Goal: Information Seeking & Learning: Learn about a topic

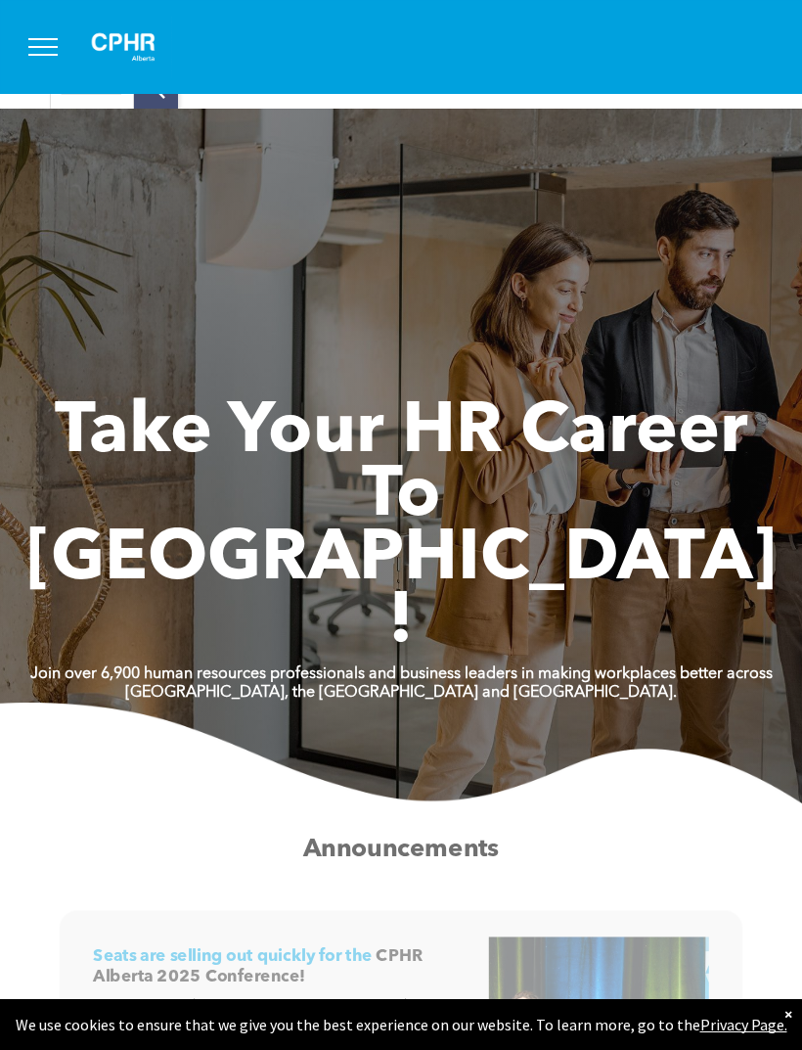
click at [28, 49] on button "menu" at bounding box center [43, 47] width 51 height 51
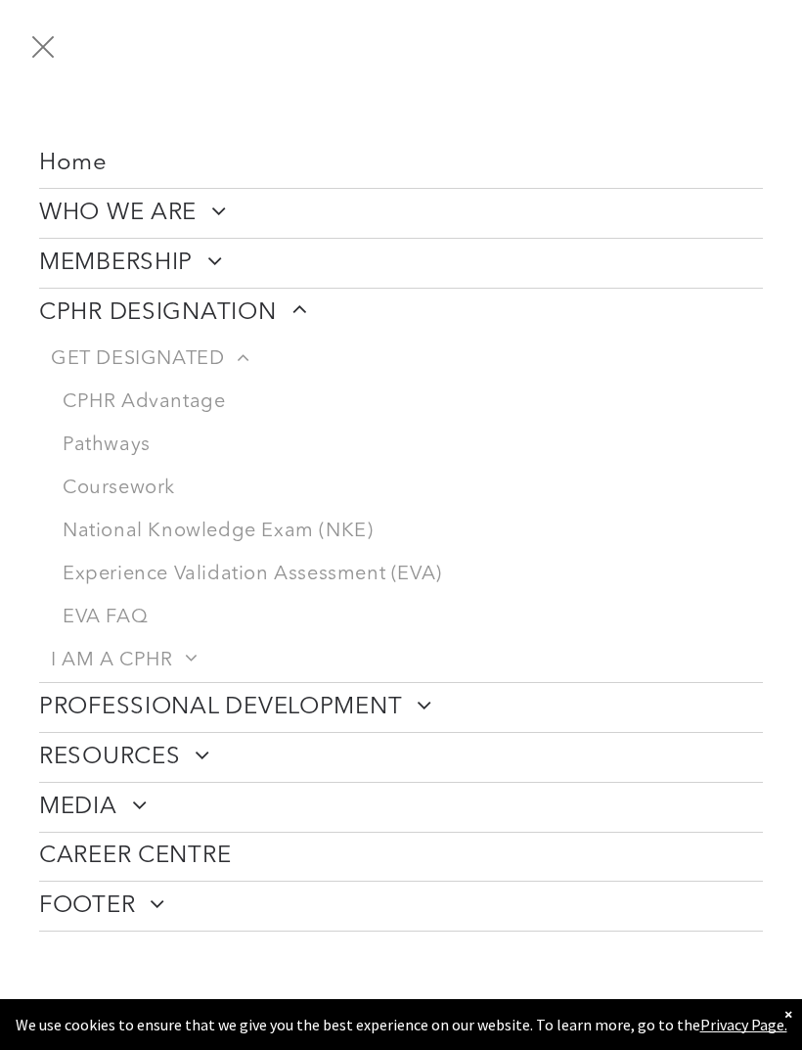
click at [115, 459] on link "Pathways" at bounding box center [407, 445] width 712 height 43
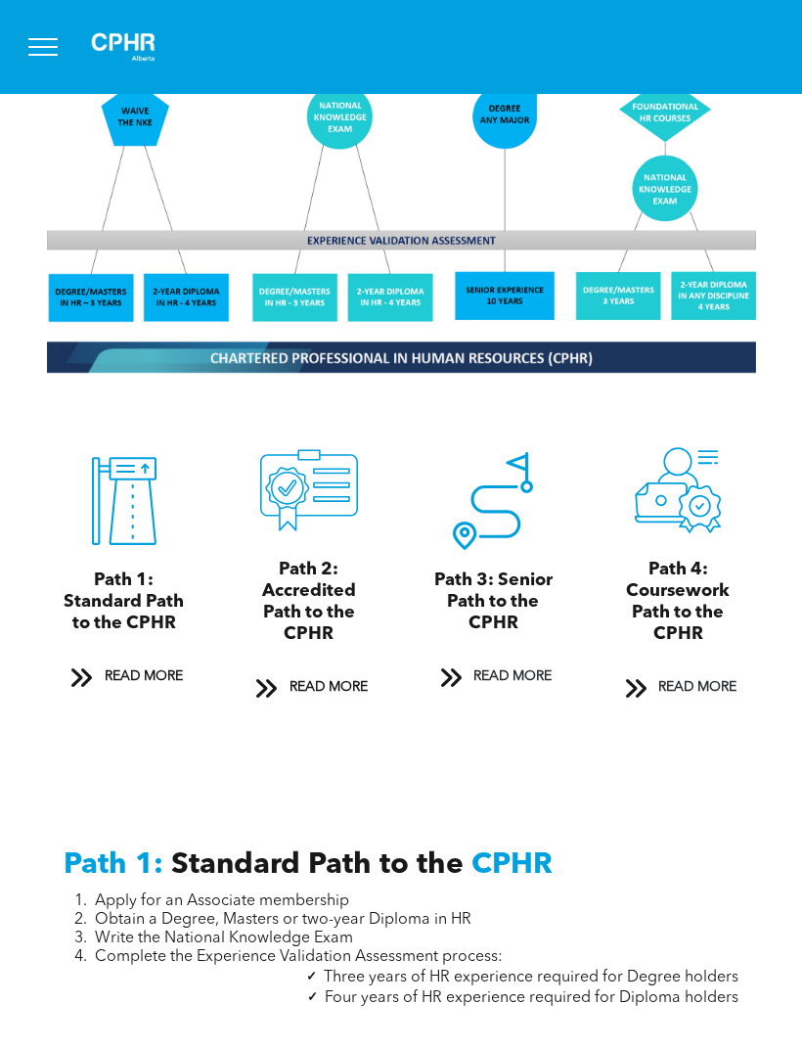
scroll to position [1678, 0]
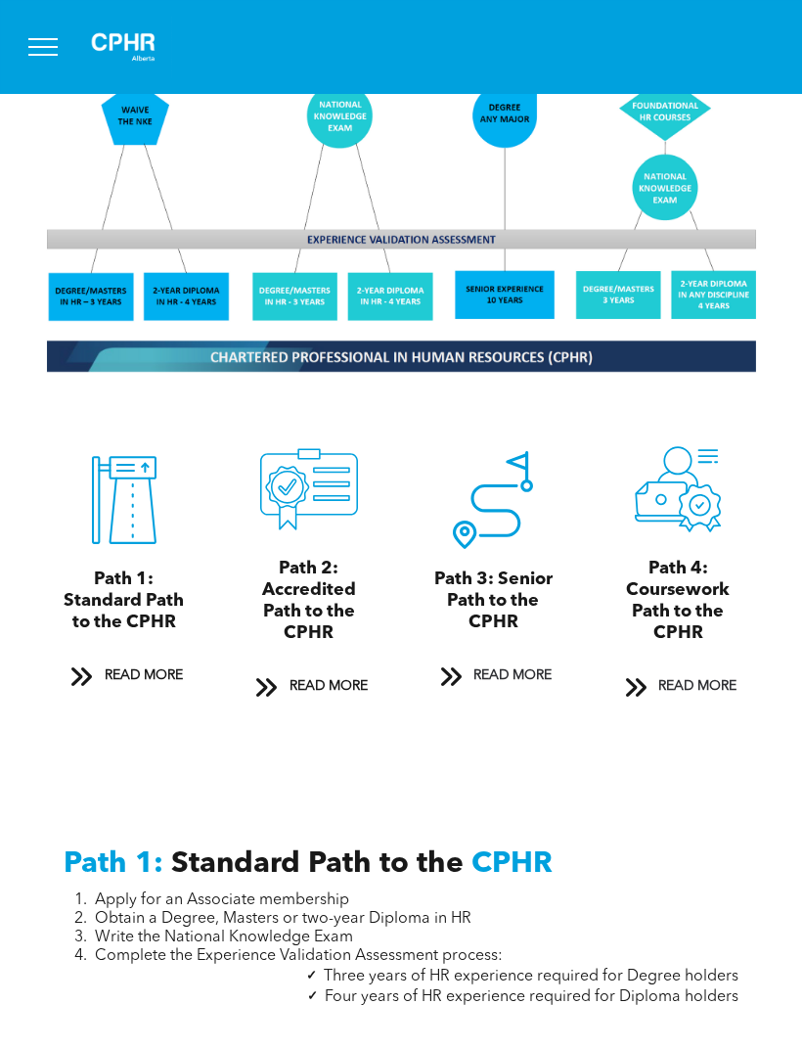
click at [700, 702] on span "READ MORE" at bounding box center [698, 686] width 92 height 36
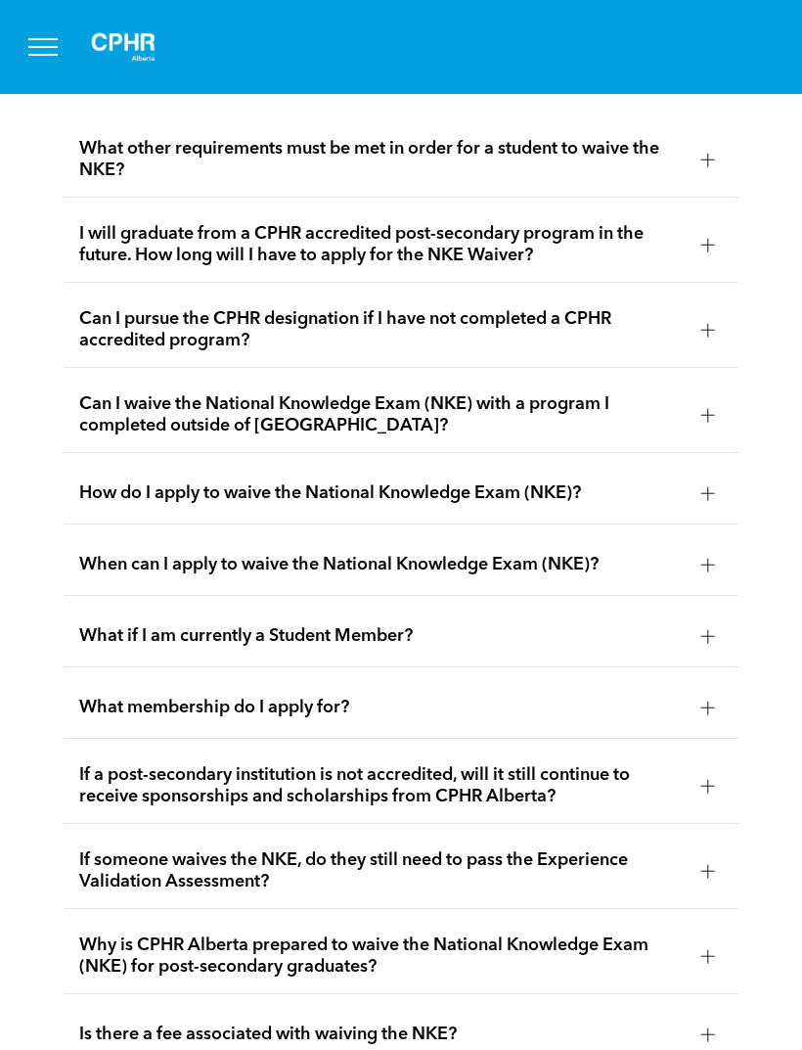
scroll to position [4965, 0]
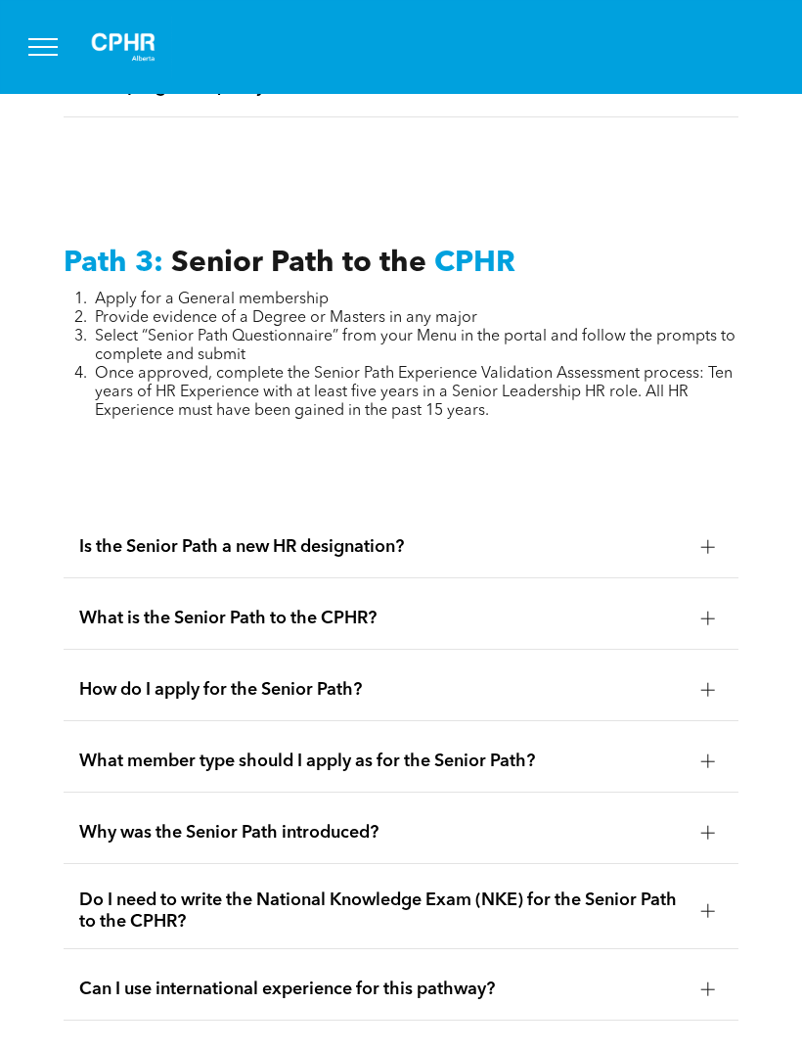
click at [664, 629] on span "What is the Senior Path to the CPHR?" at bounding box center [382, 619] width 607 height 22
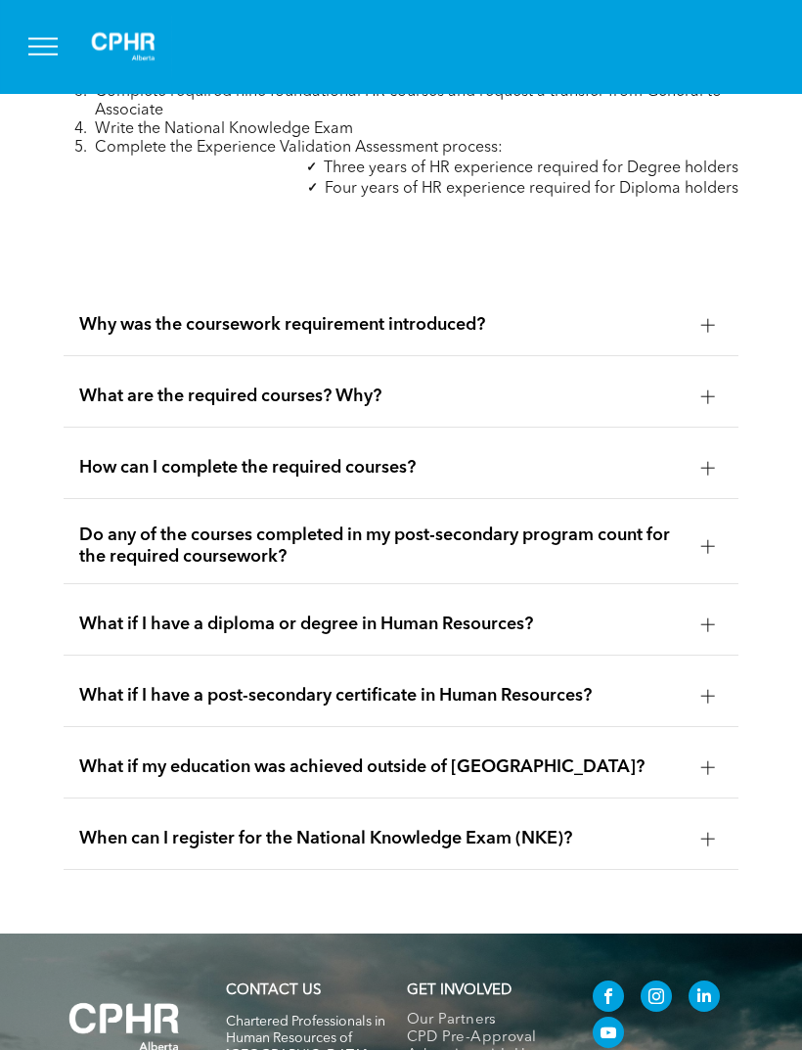
scroll to position [6470, 0]
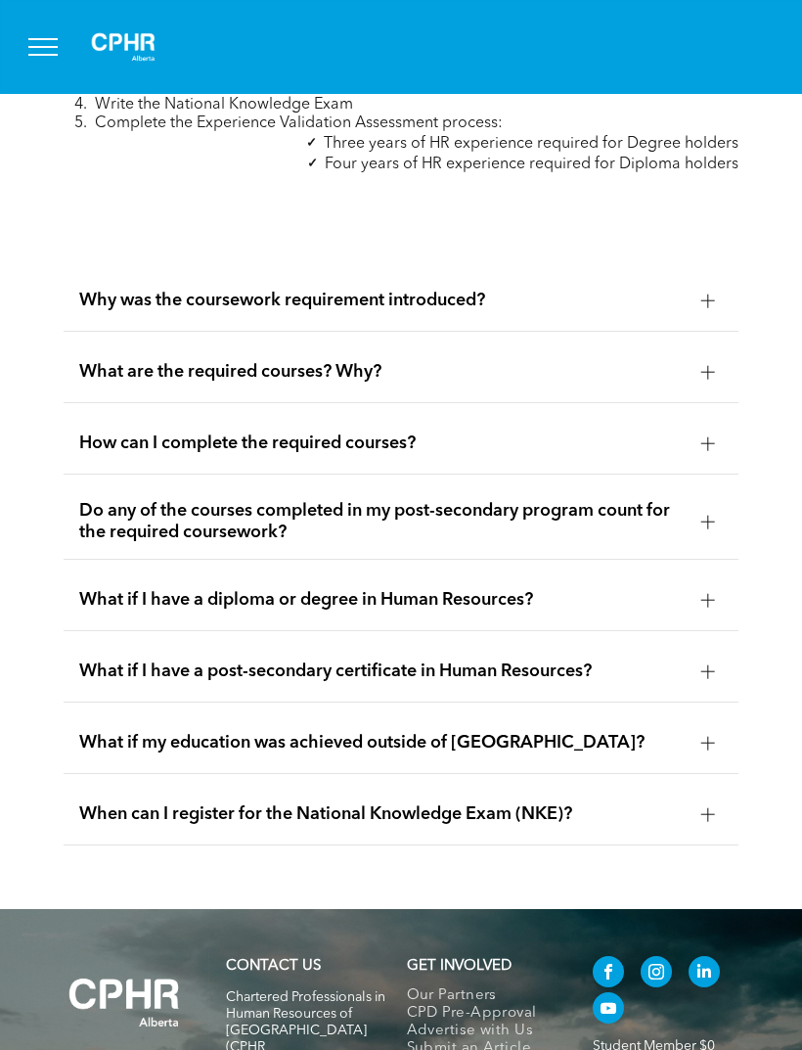
click at [705, 315] on div at bounding box center [708, 300] width 29 height 29
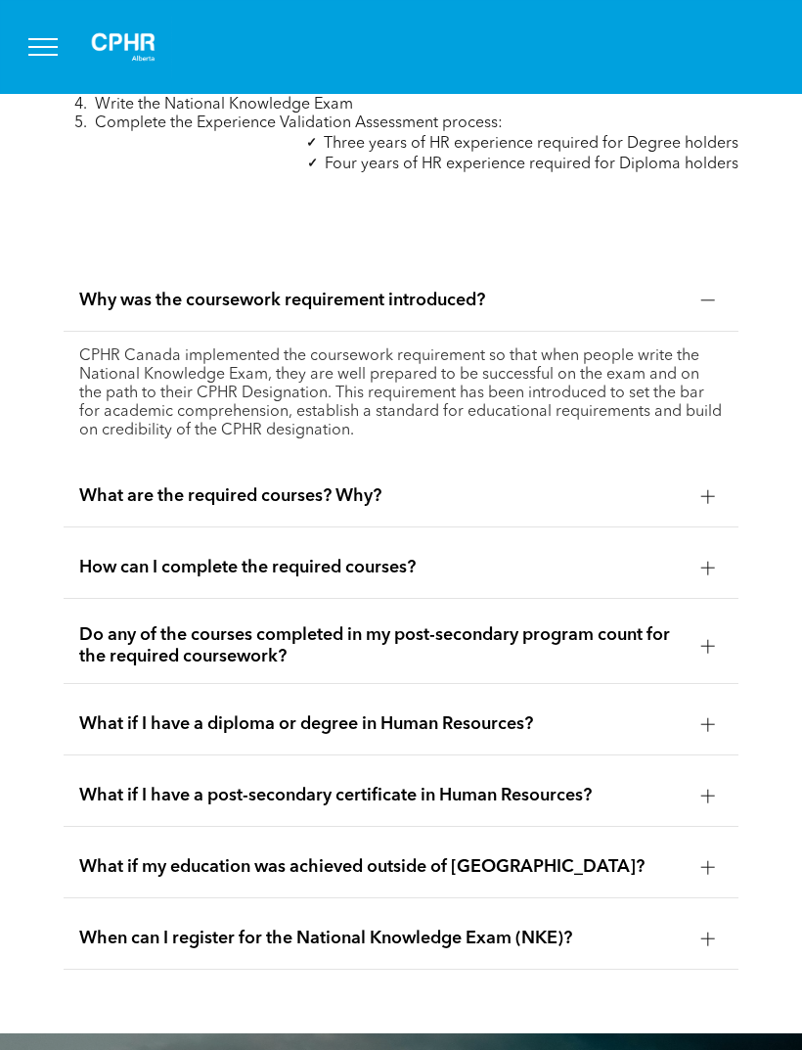
click at [704, 315] on div at bounding box center [708, 300] width 29 height 29
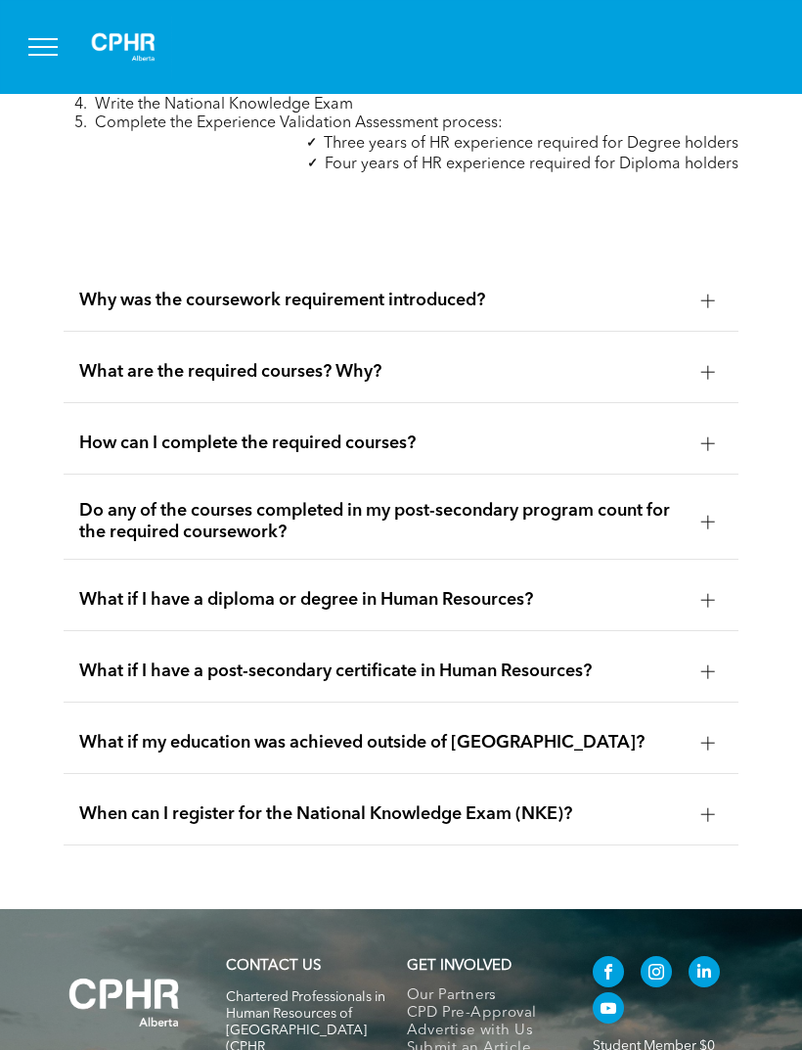
click at [711, 373] on div at bounding box center [709, 372] width 14 height 1
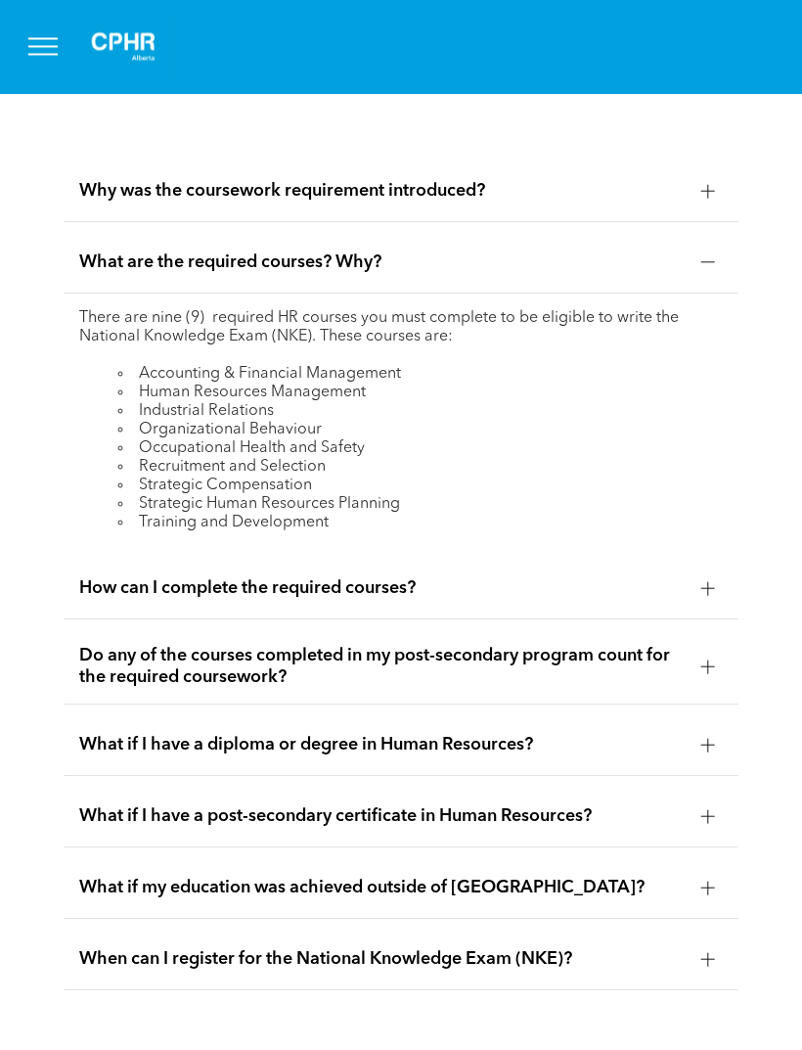
click at [698, 278] on div at bounding box center [708, 263] width 29 height 29
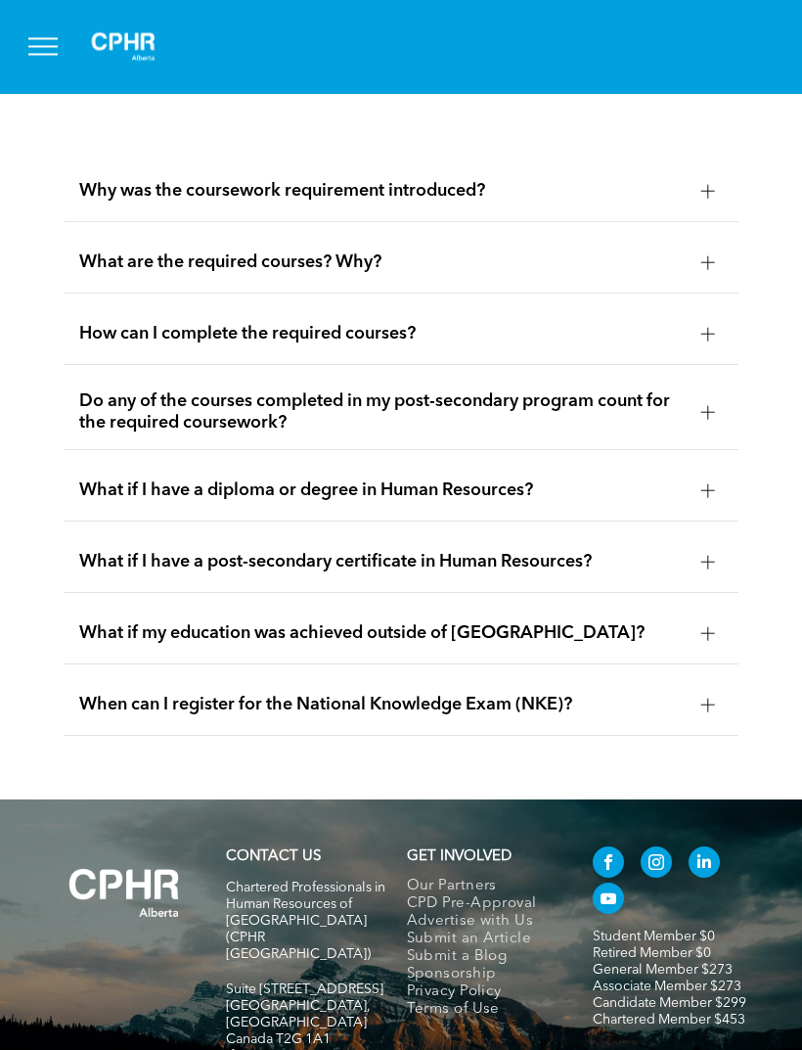
scroll to position [6579, 0]
click at [709, 341] on div at bounding box center [708, 334] width 1 height 14
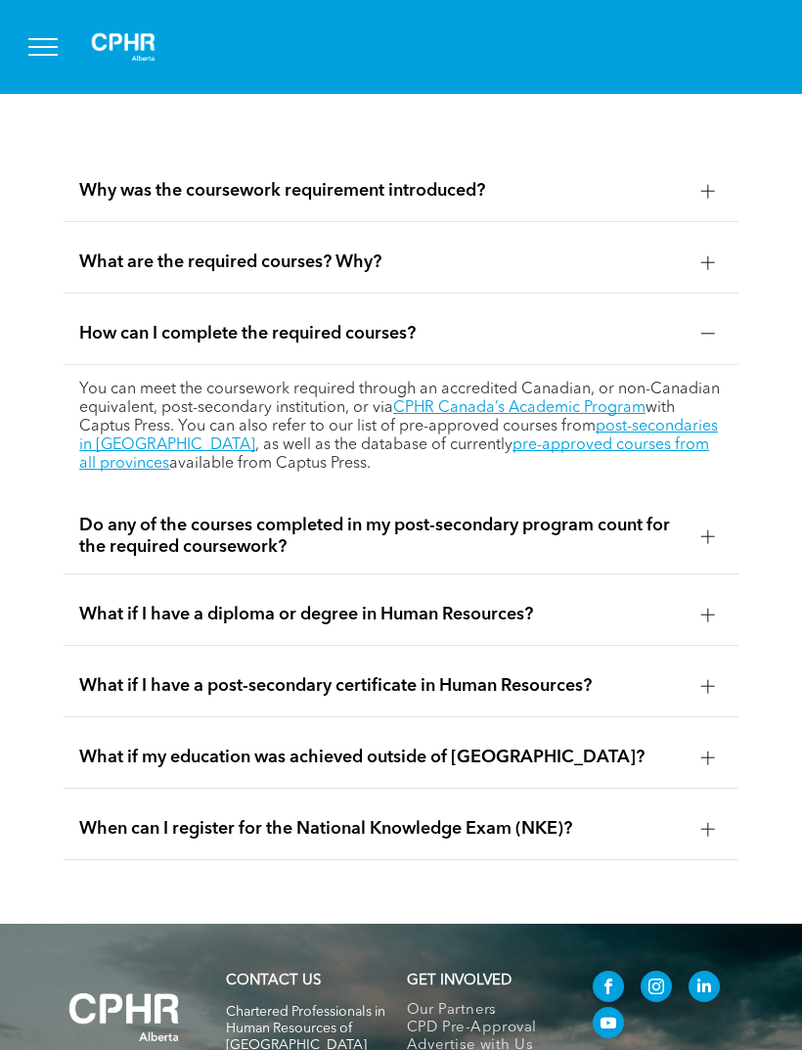
click at [707, 574] on div "Do any of the courses completed in my post-secondary program count for the requ…" at bounding box center [401, 536] width 675 height 75
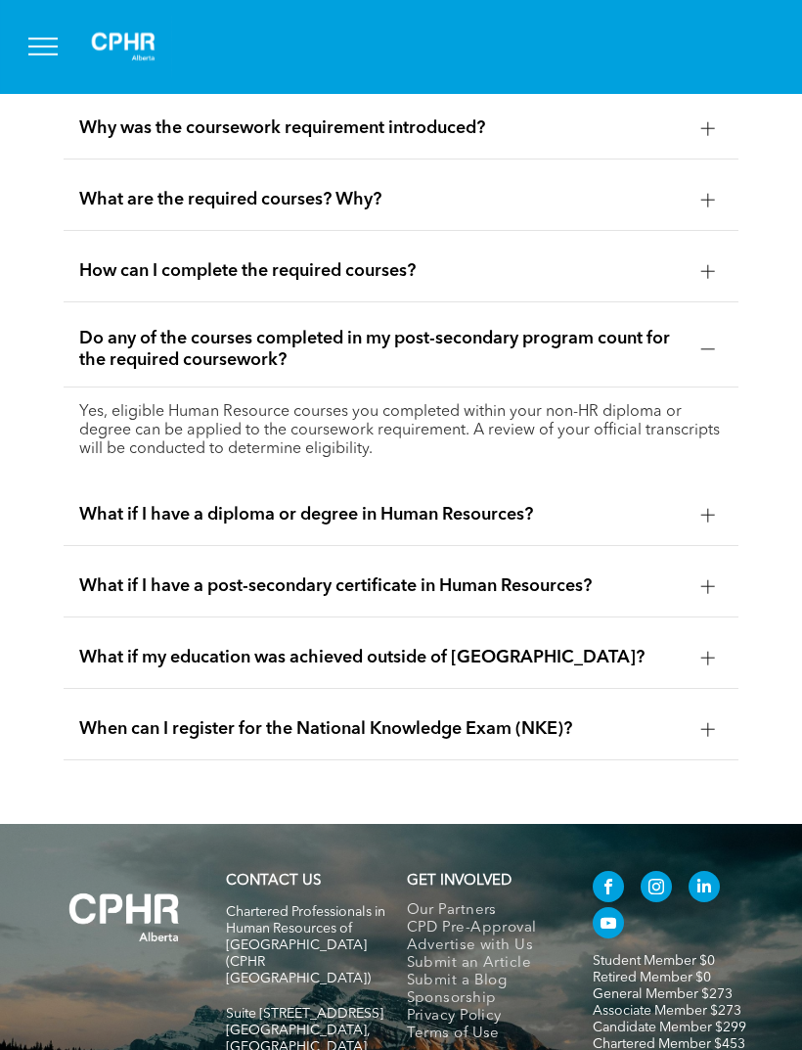
scroll to position [6651, 0]
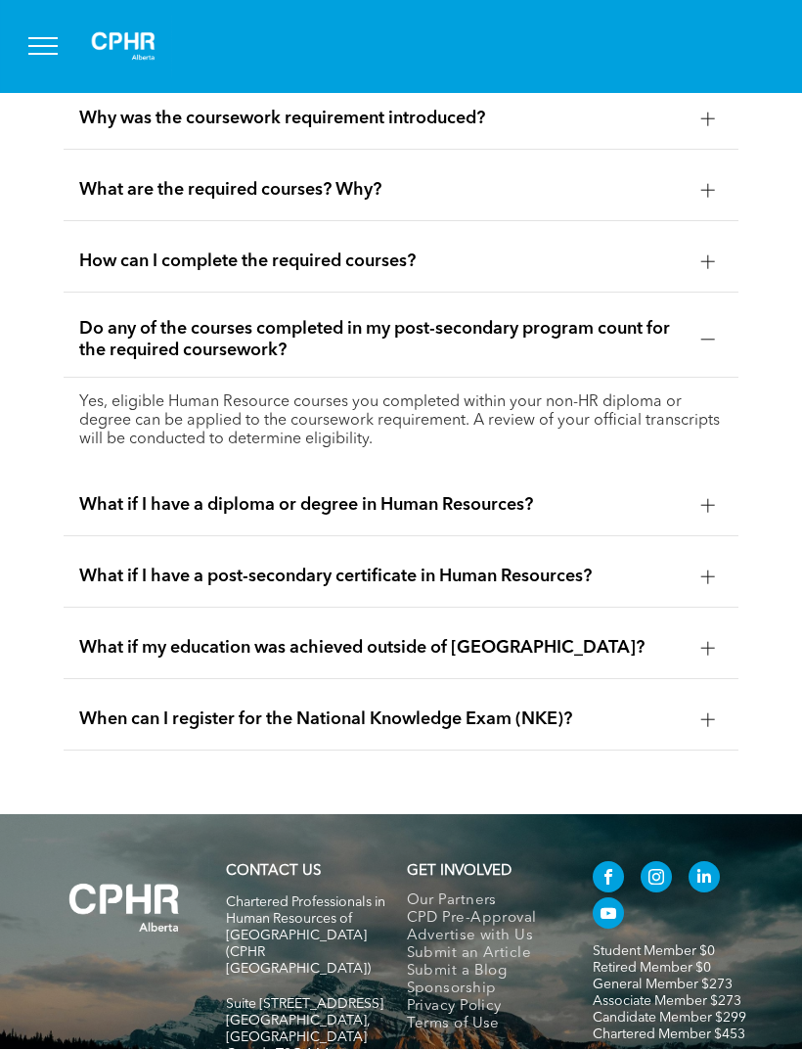
click at [713, 342] on div at bounding box center [709, 341] width 14 height 1
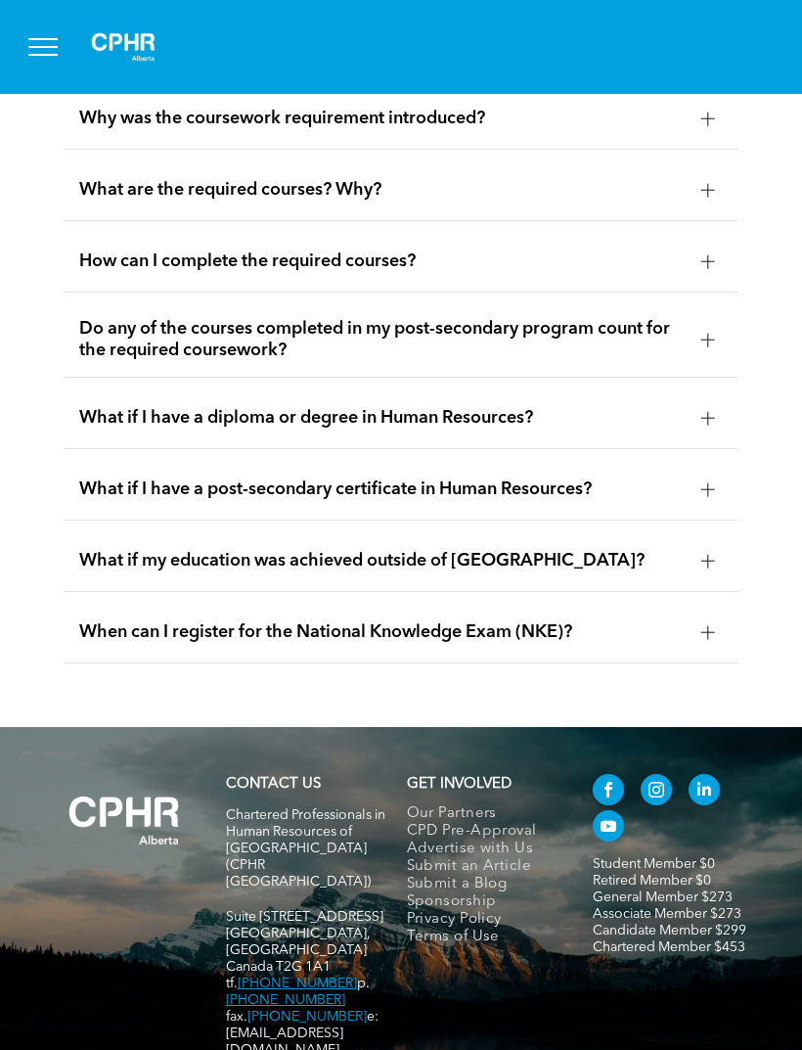
click at [709, 425] on div at bounding box center [708, 418] width 1 height 14
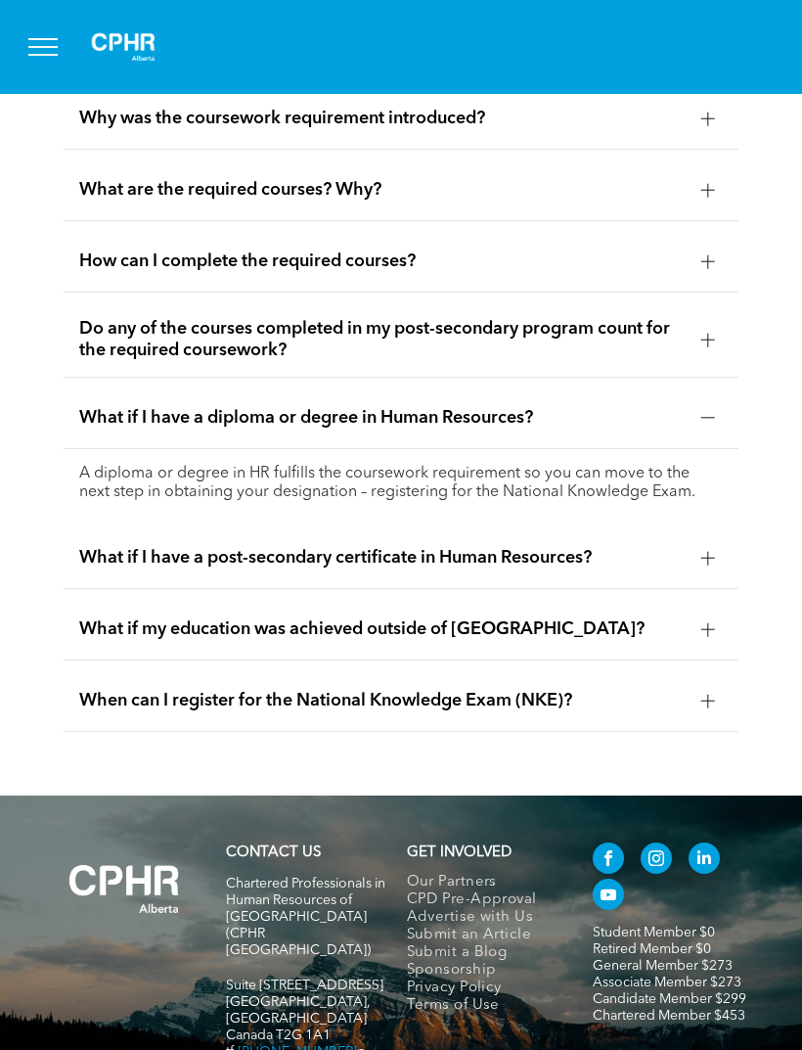
click at [708, 425] on div at bounding box center [708, 418] width 1 height 14
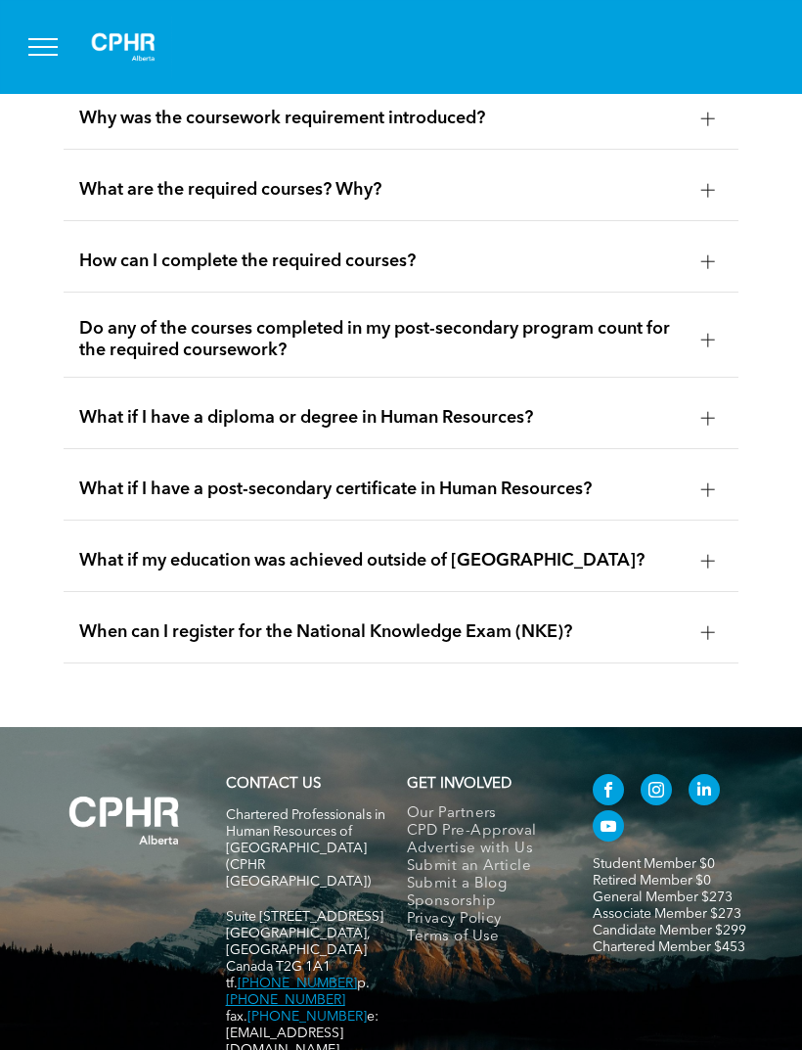
click at [698, 504] on div at bounding box center [708, 489] width 29 height 29
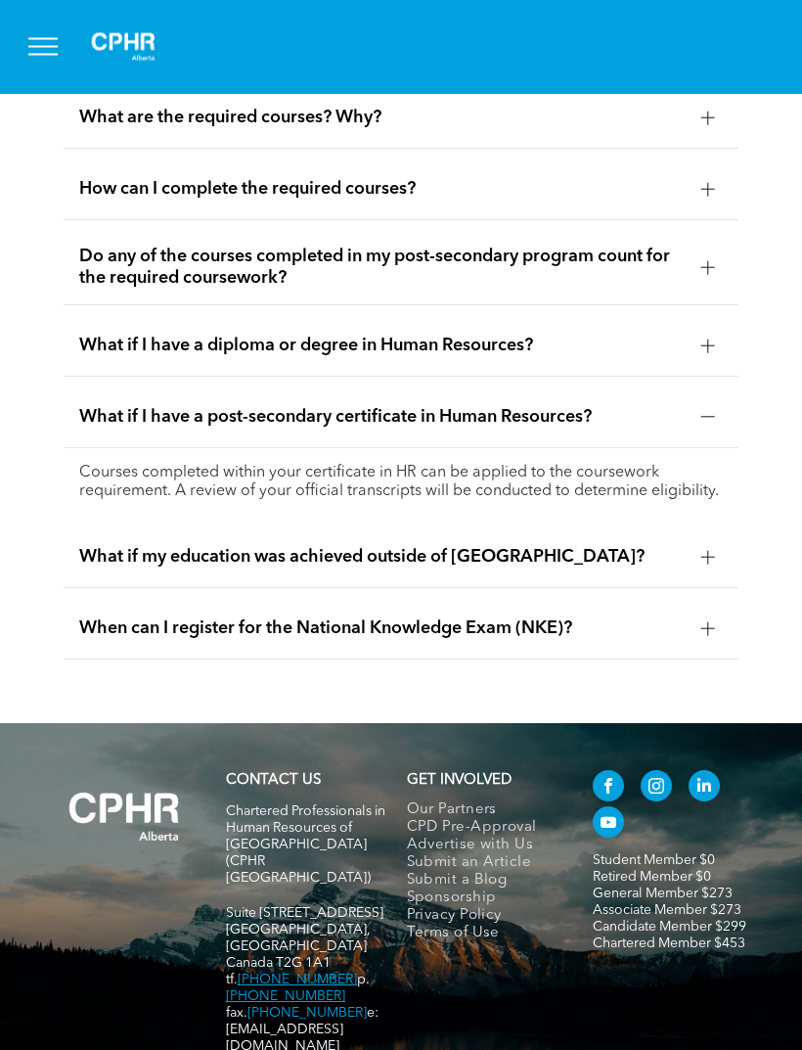
scroll to position [6729, 0]
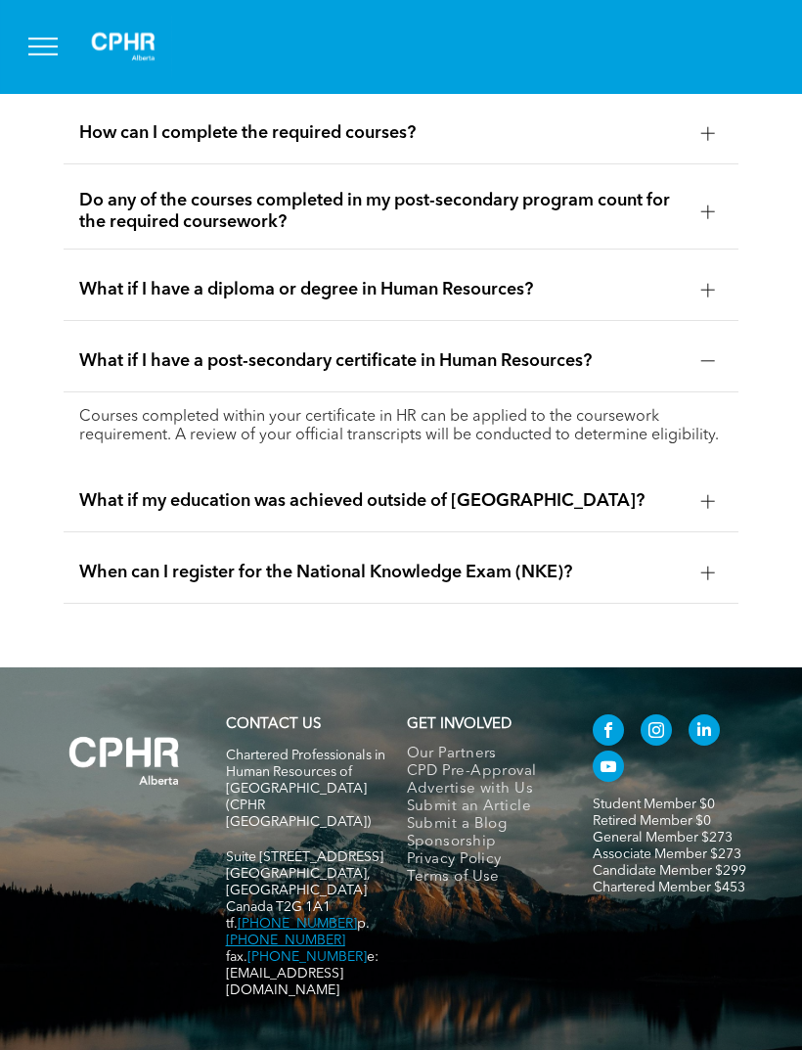
click at [709, 377] on div at bounding box center [708, 361] width 29 height 29
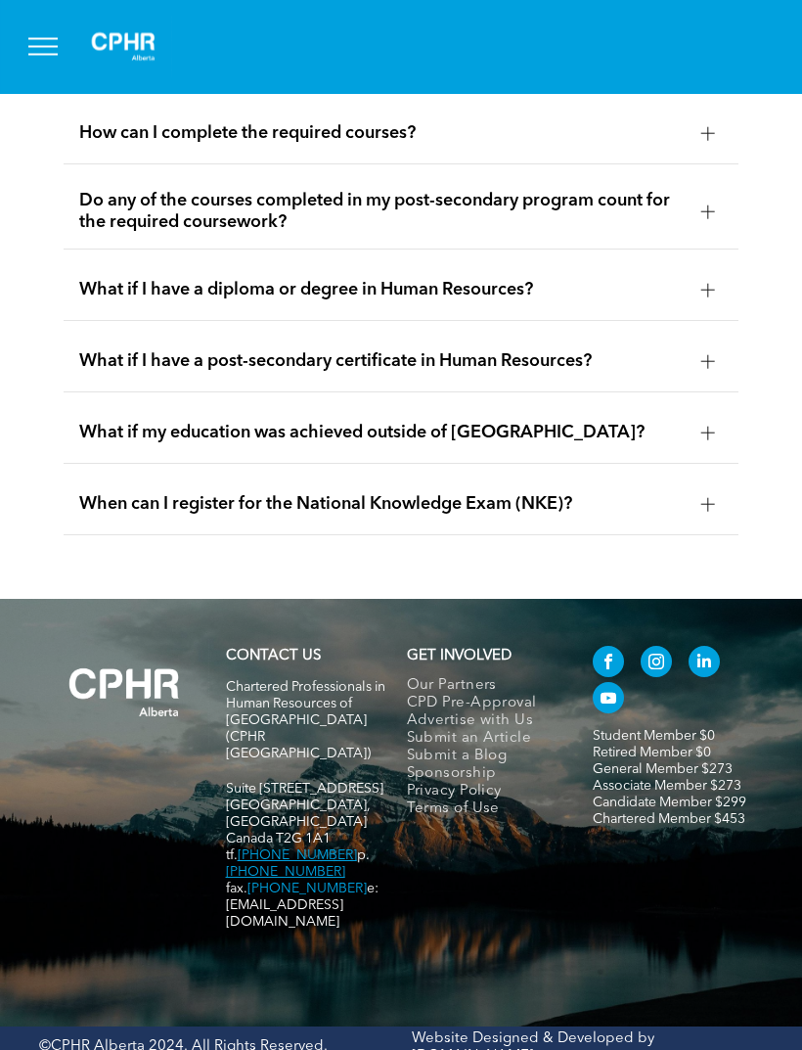
scroll to position [6780, 0]
click at [706, 439] on div at bounding box center [709, 433] width 14 height 14
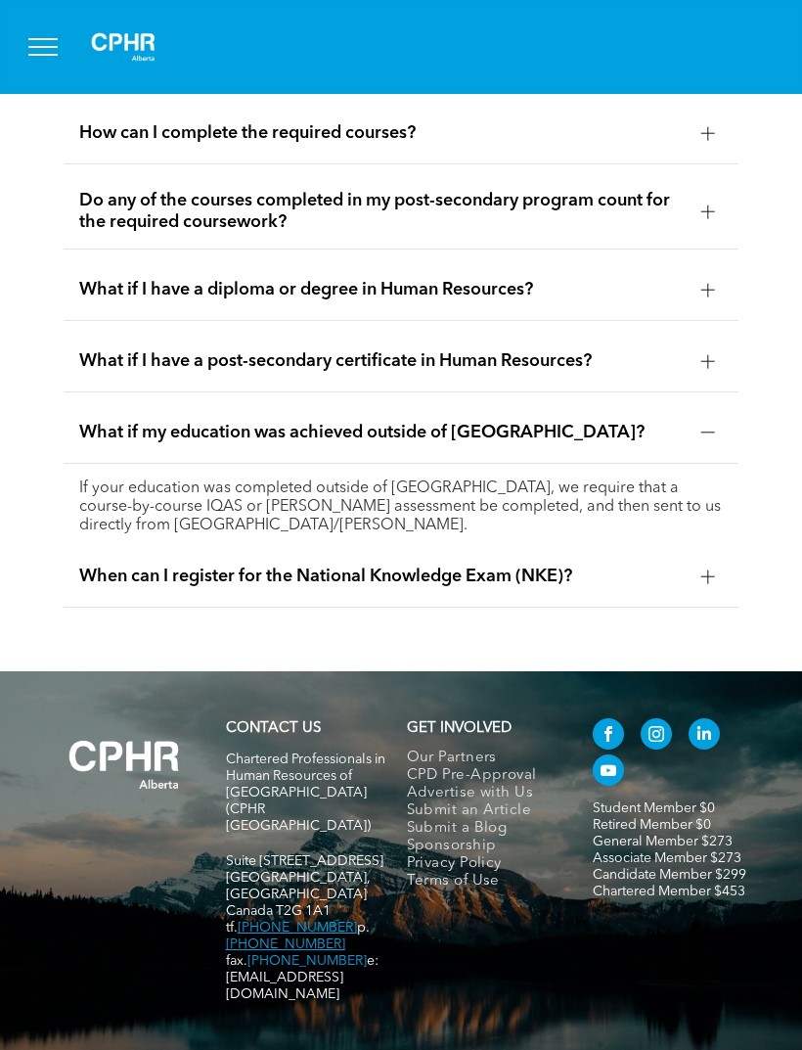
click at [703, 439] on div at bounding box center [709, 433] width 14 height 14
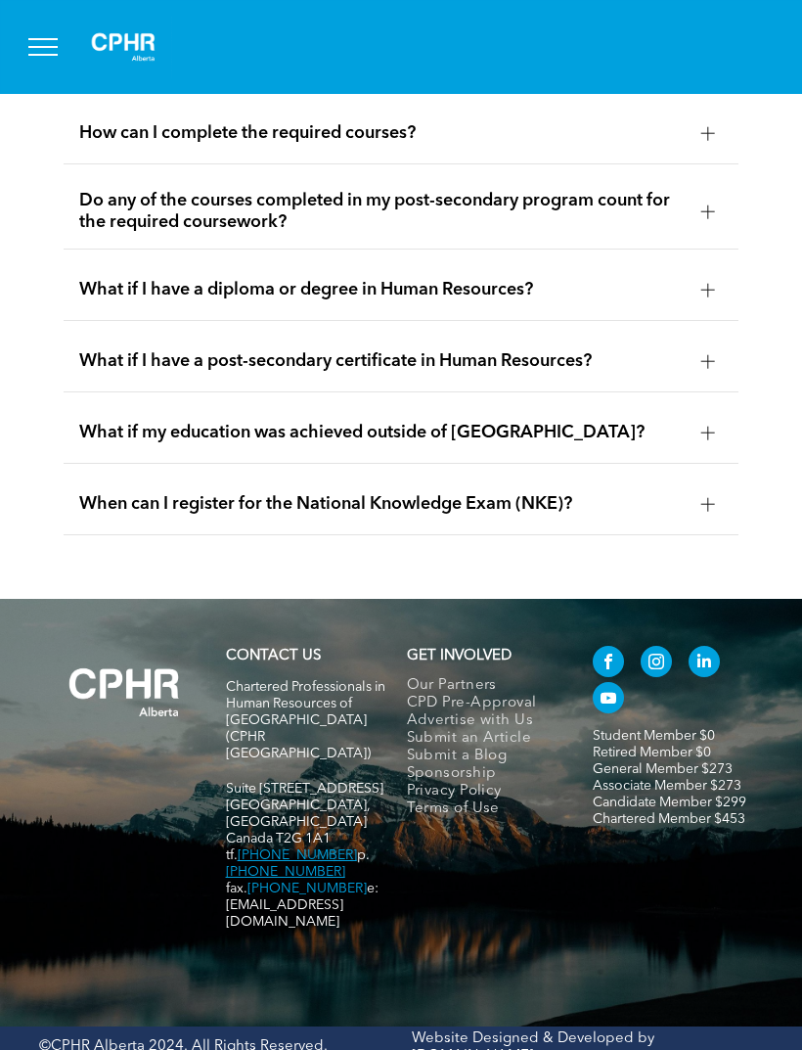
click at [708, 511] on div at bounding box center [709, 504] width 14 height 14
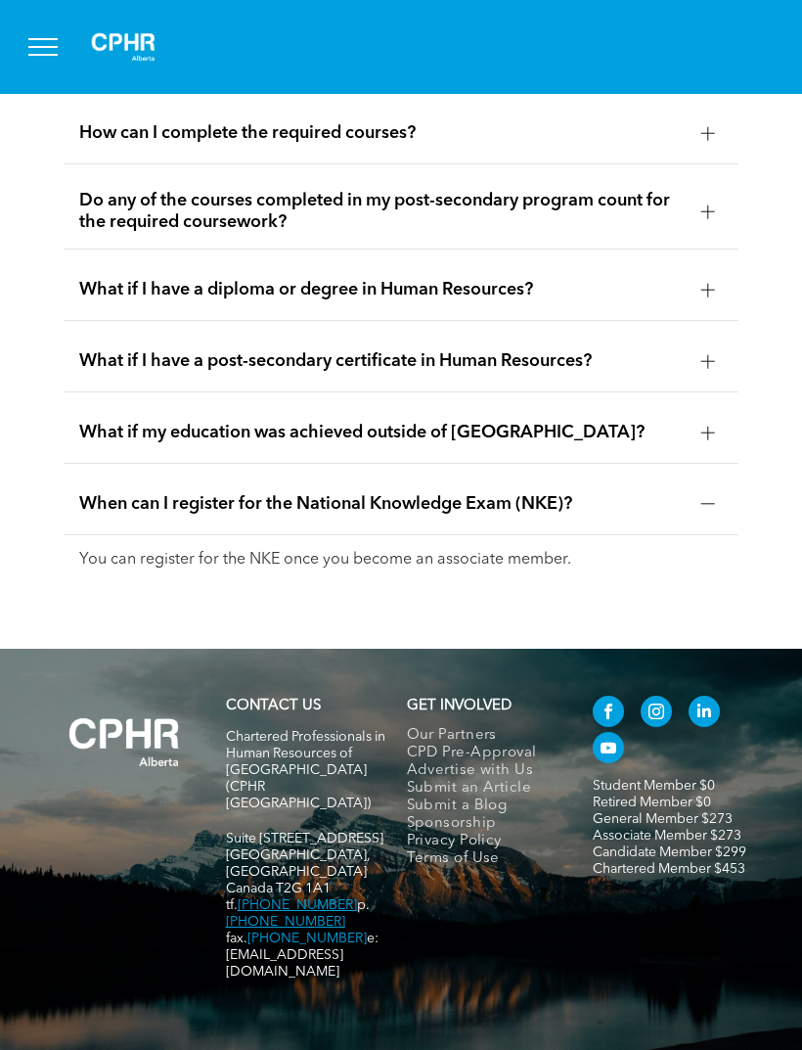
click at [705, 511] on div at bounding box center [709, 504] width 14 height 14
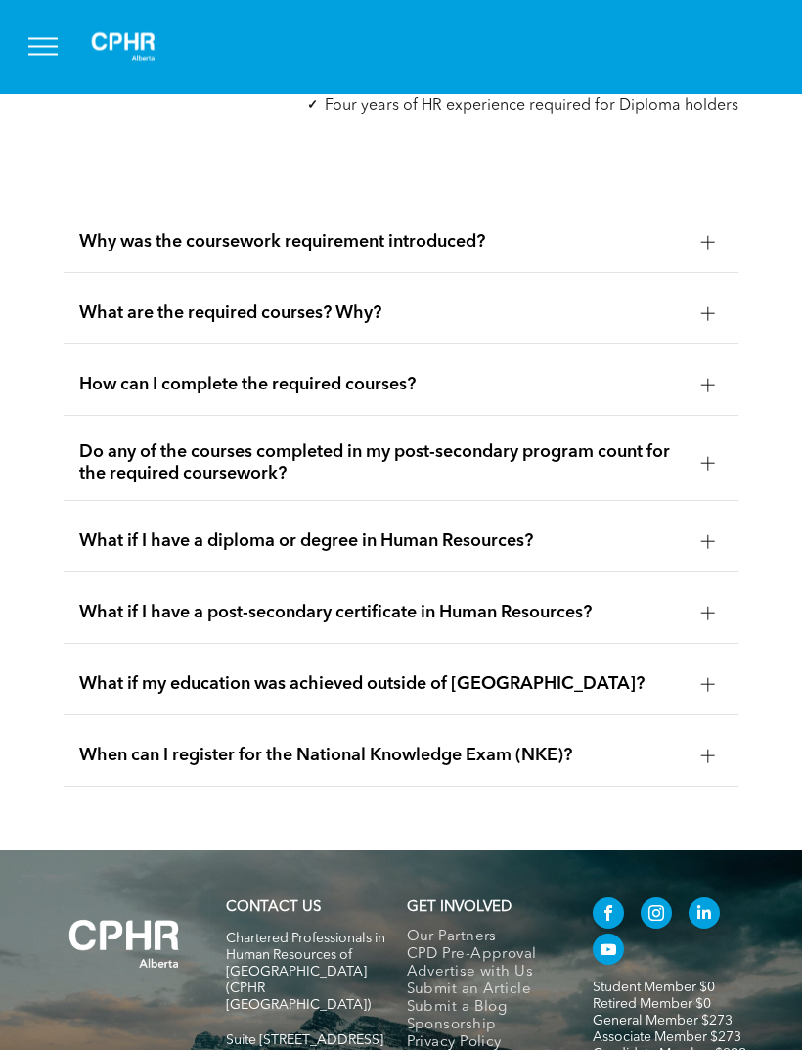
click at [699, 479] on div at bounding box center [708, 463] width 29 height 29
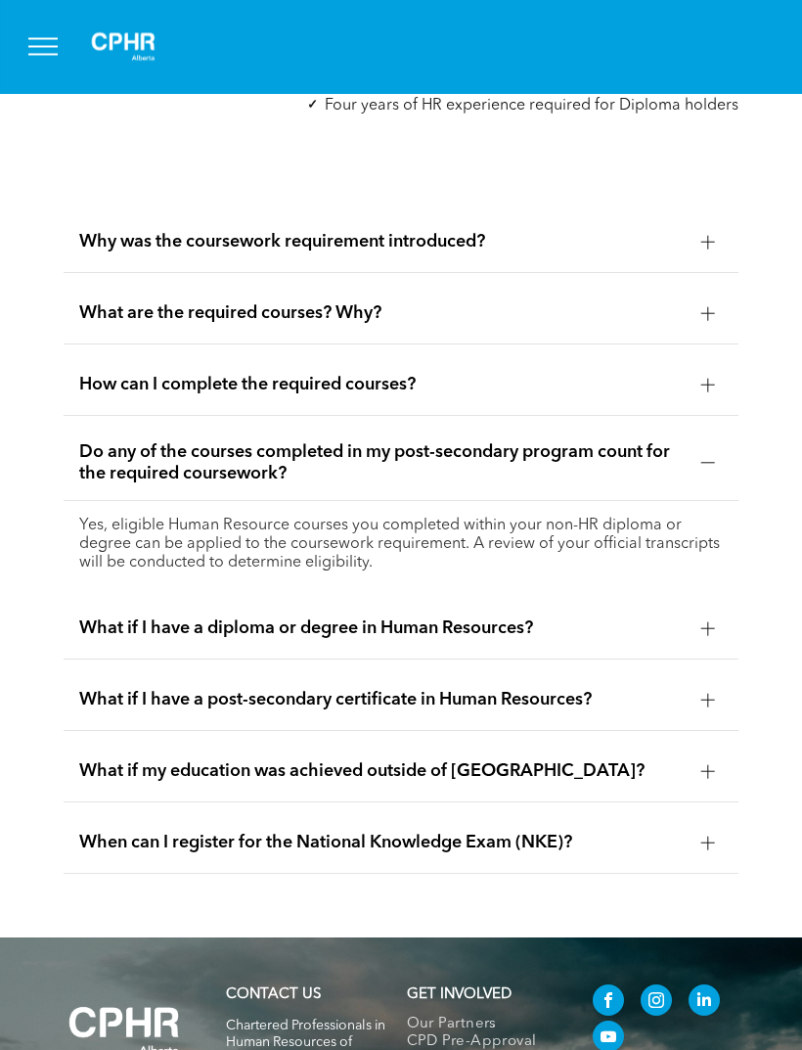
scroll to position [6528, 0]
click at [707, 501] on div "Do any of the courses completed in my post-secondary program count for the requ…" at bounding box center [401, 463] width 675 height 75
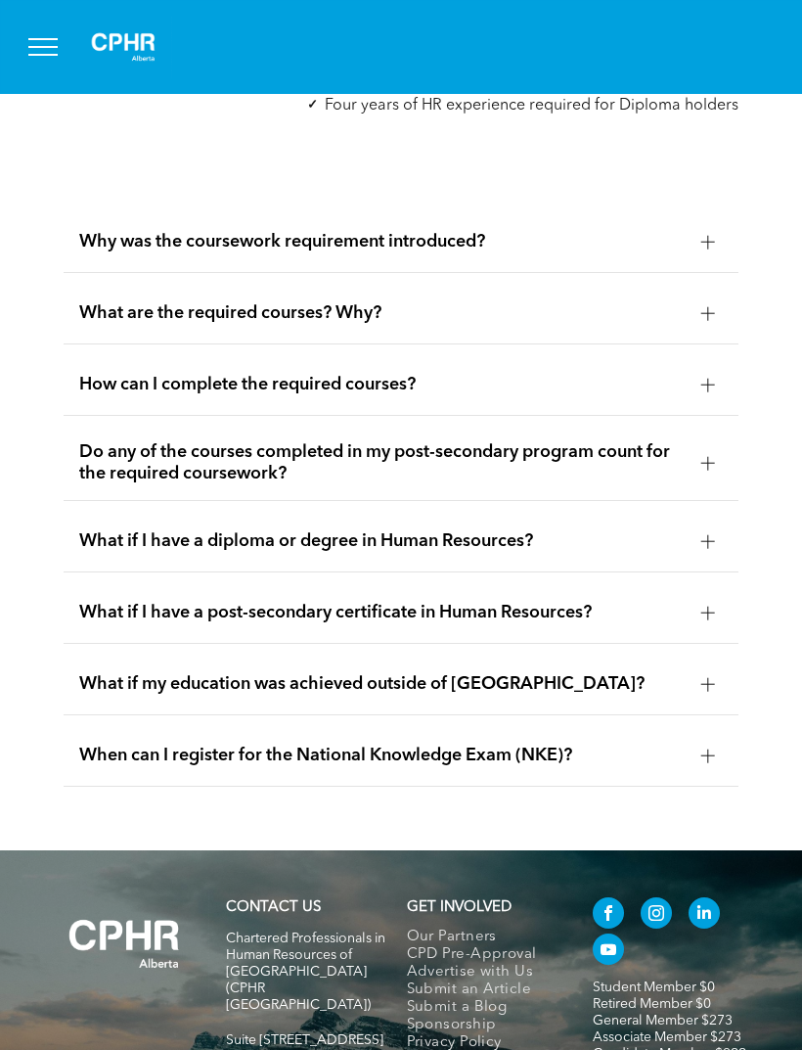
click at [702, 548] on div at bounding box center [709, 541] width 14 height 14
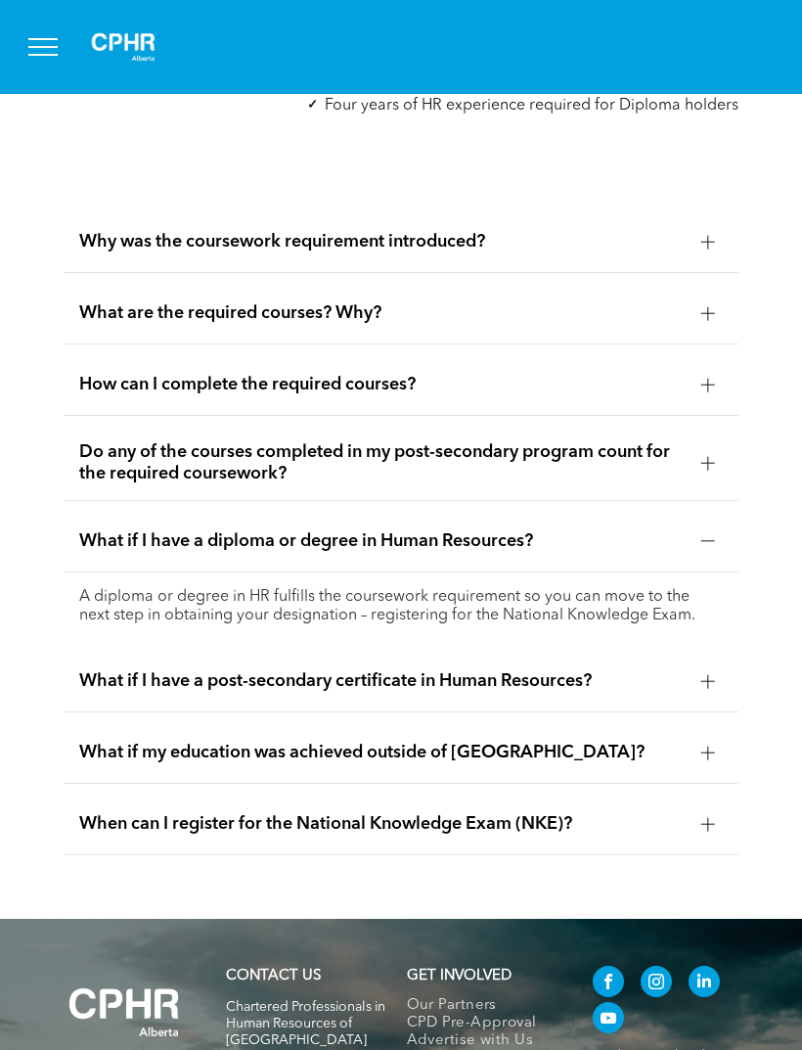
click at [706, 556] on div at bounding box center [708, 540] width 29 height 29
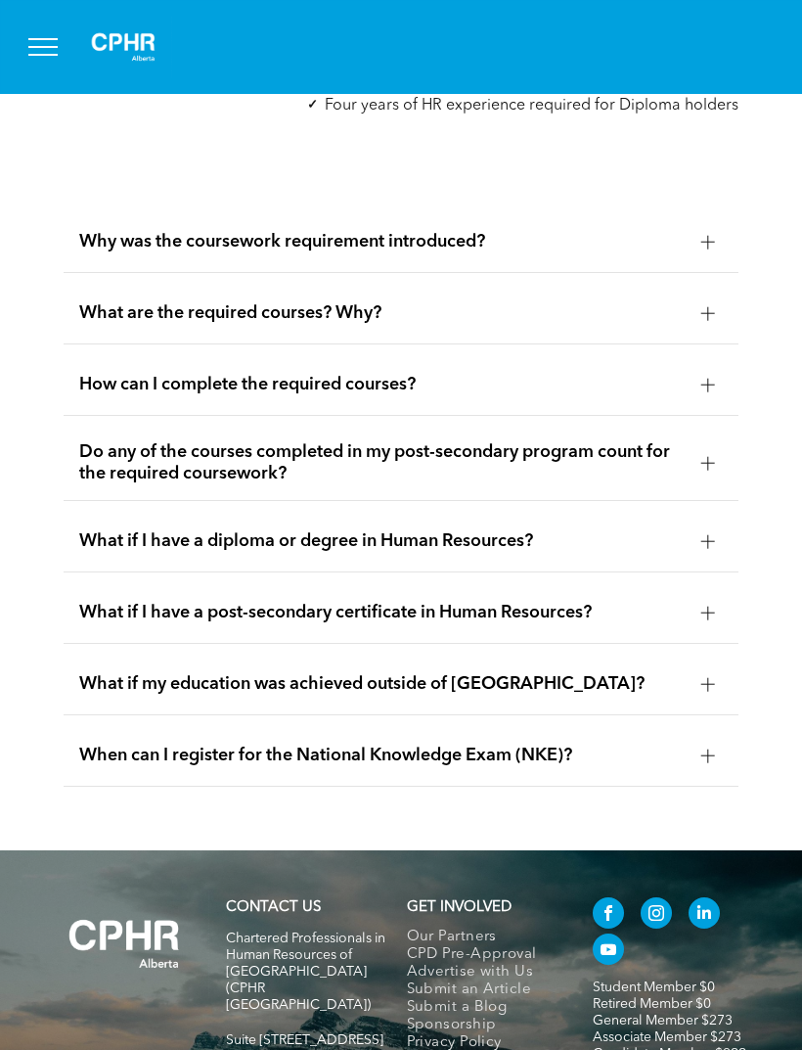
click at [700, 399] on div at bounding box center [708, 384] width 29 height 29
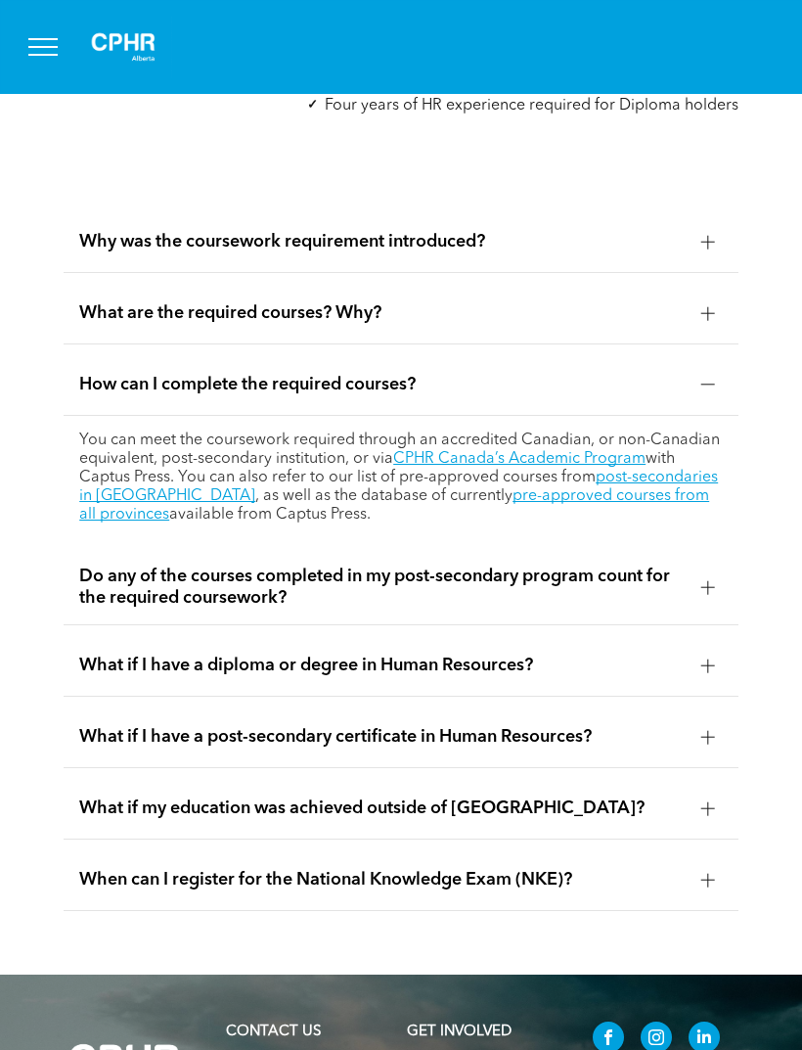
click at [696, 504] on link "post-secondaries in [GEOGRAPHIC_DATA]" at bounding box center [398, 487] width 639 height 34
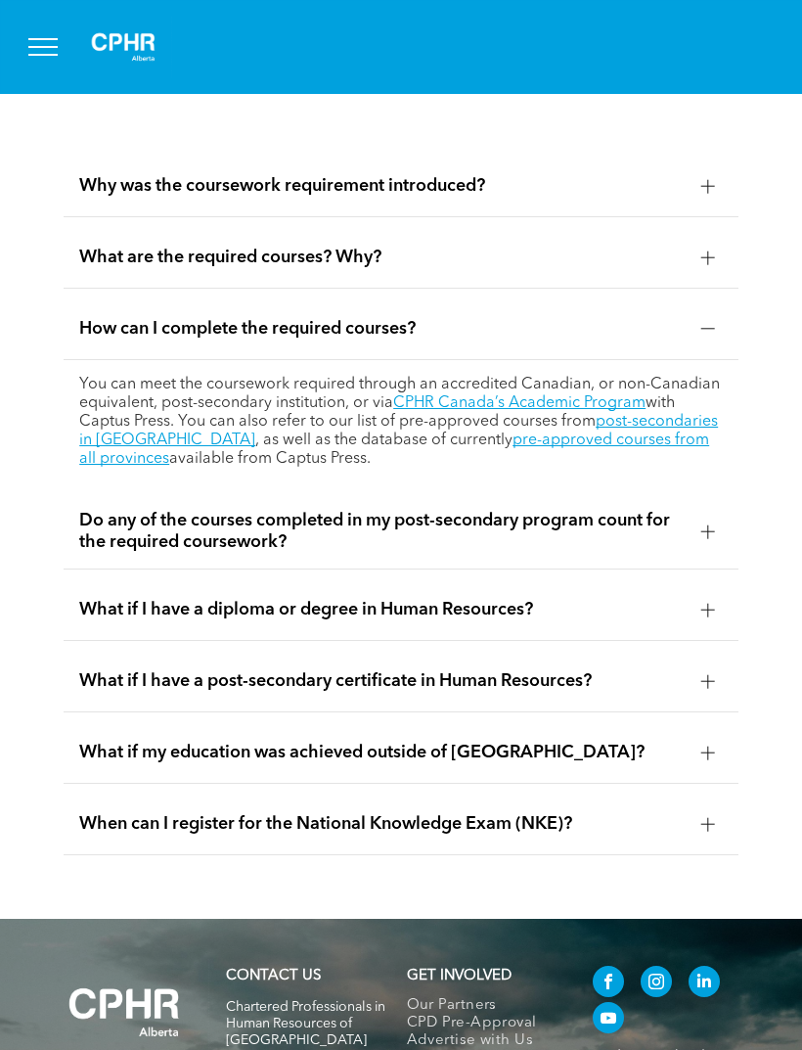
scroll to position [6591, 0]
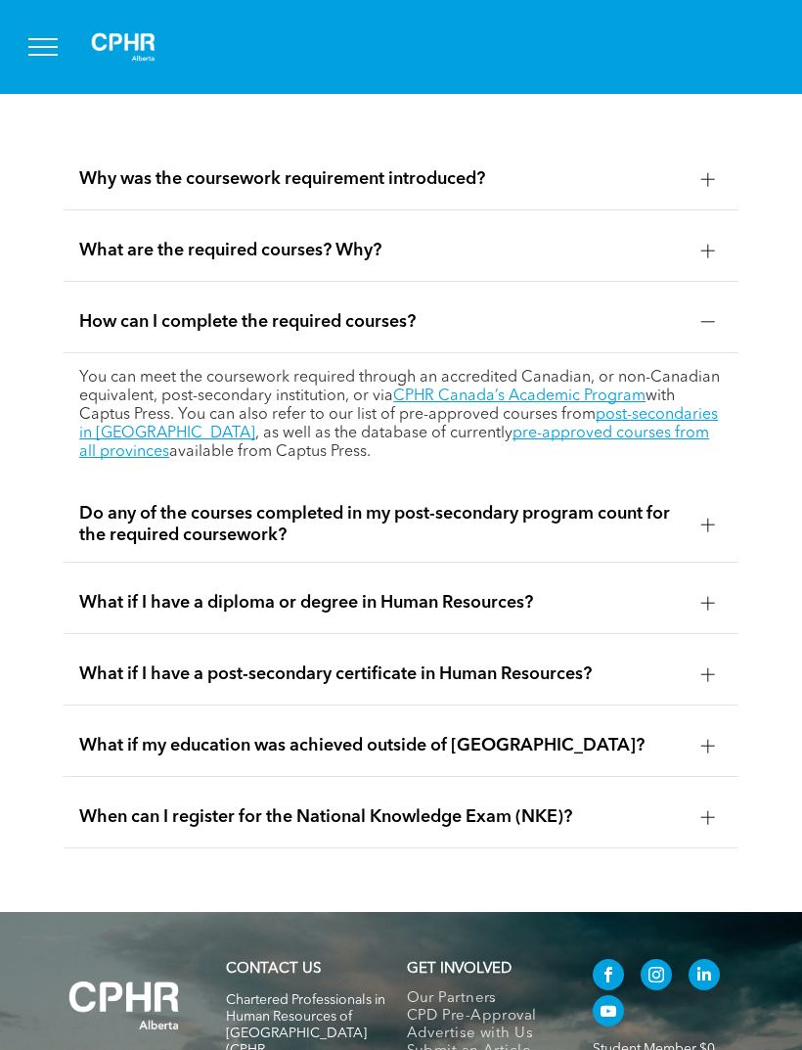
click at [709, 329] on div at bounding box center [708, 322] width 1 height 14
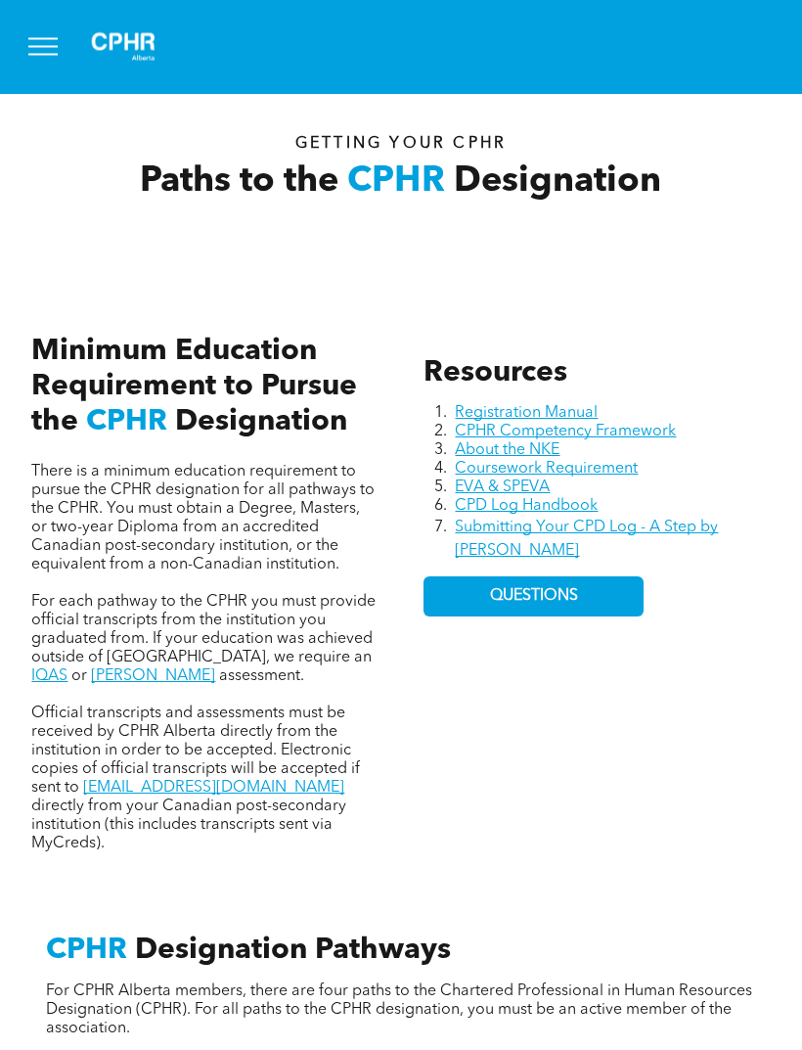
scroll to position [553, 0]
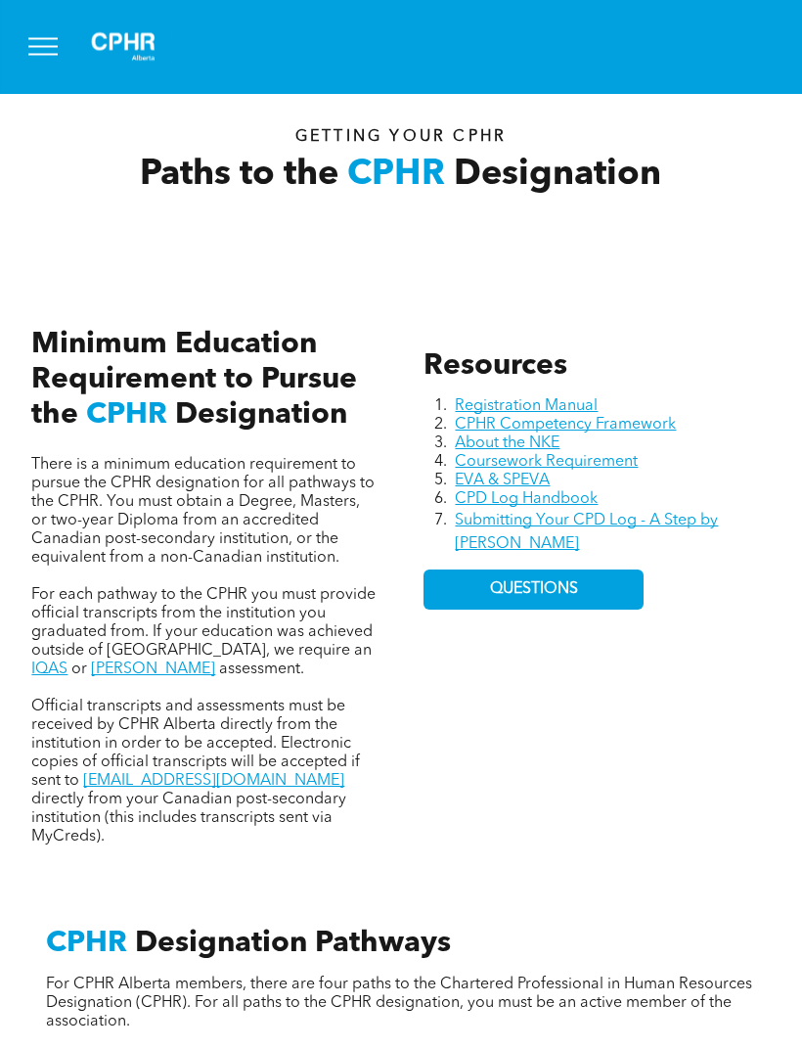
click at [619, 458] on link "Coursework Requirement" at bounding box center [546, 463] width 183 height 16
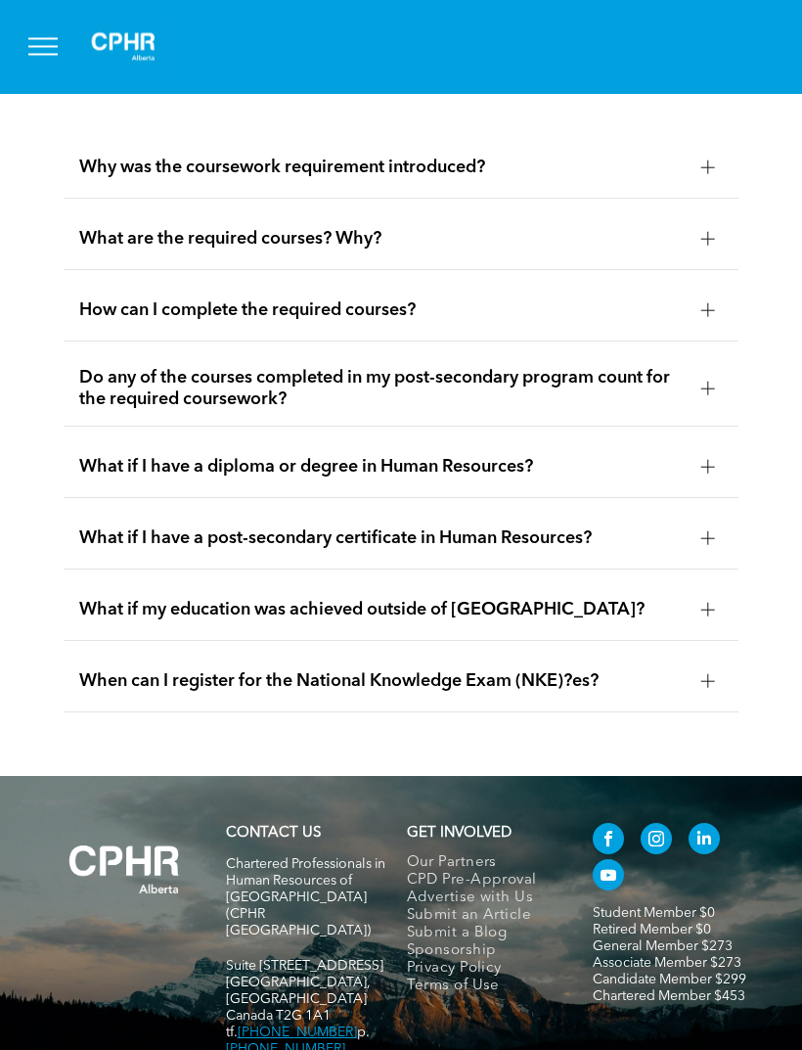
scroll to position [3944, 0]
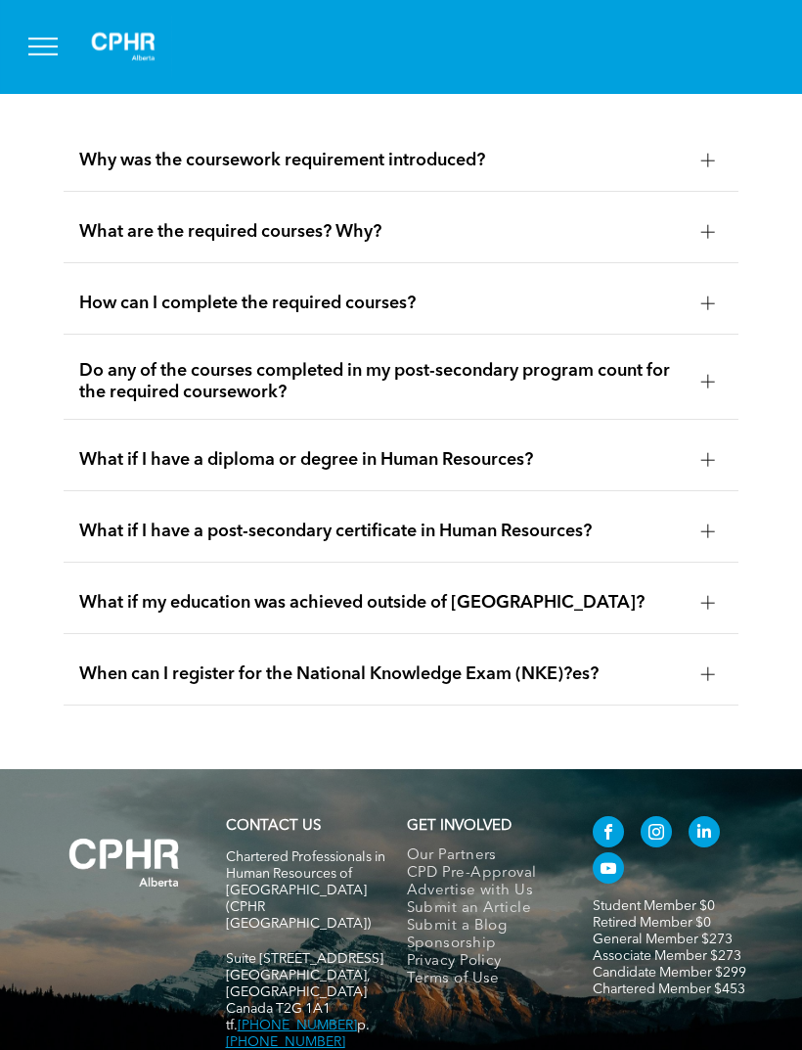
click at [712, 248] on div at bounding box center [708, 232] width 29 height 29
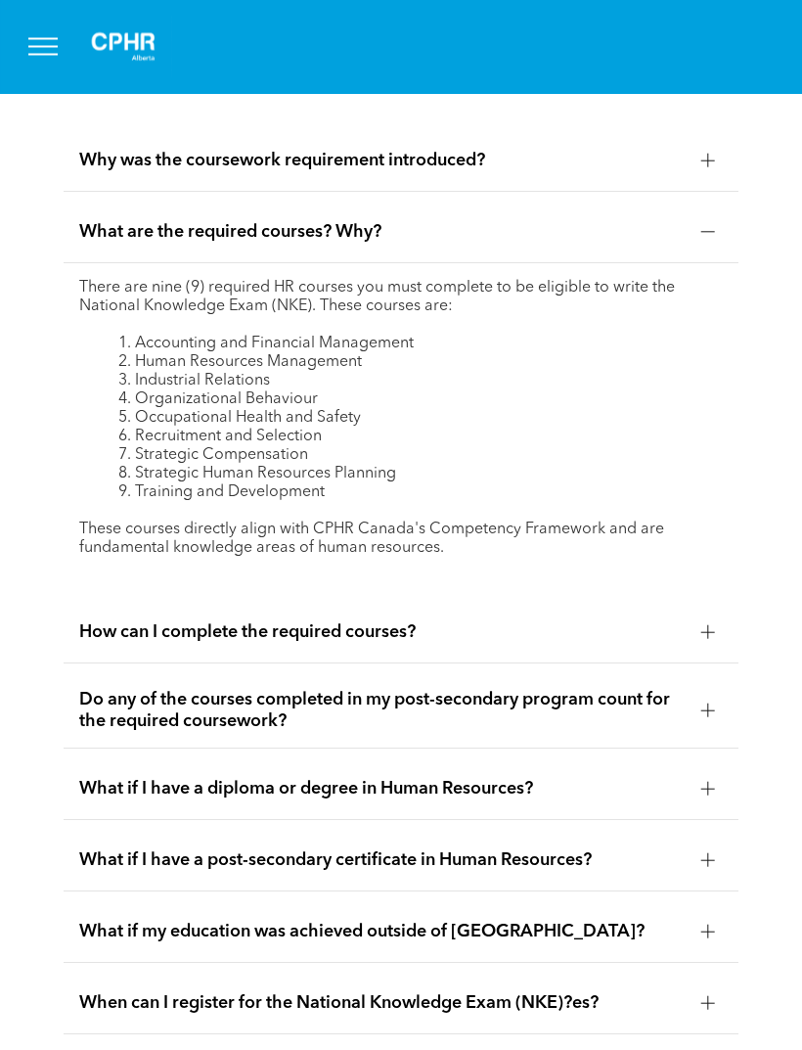
scroll to position [3945, 0]
click at [709, 239] on div at bounding box center [709, 232] width 14 height 14
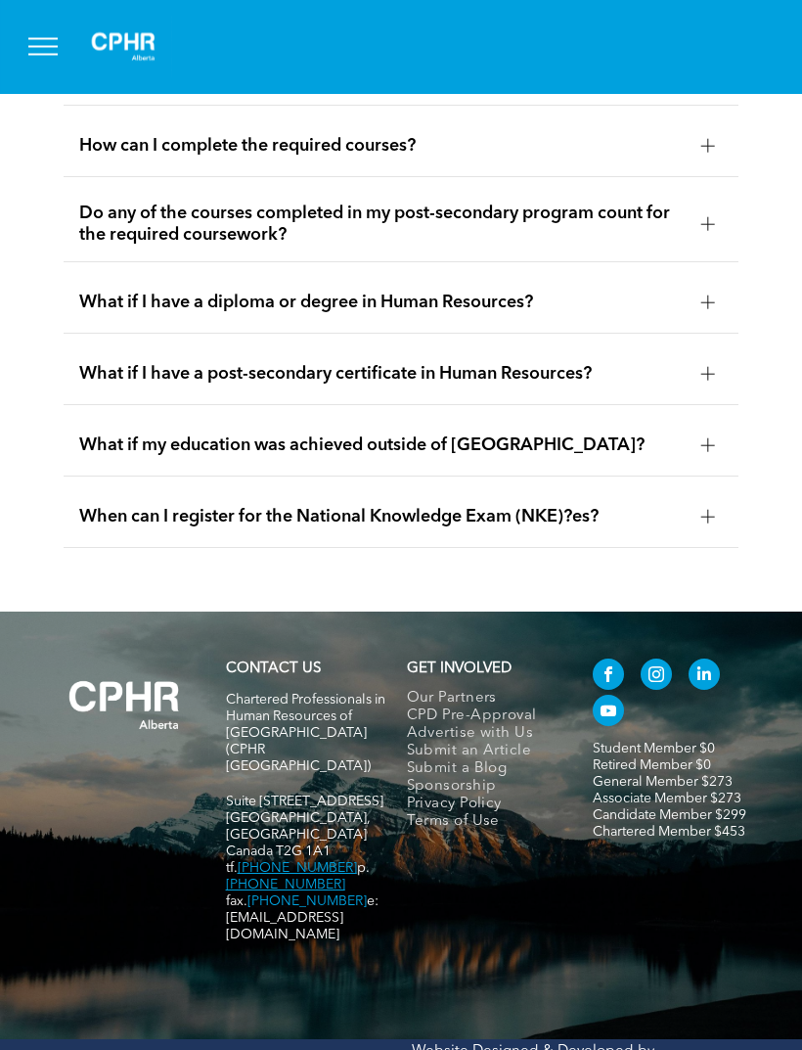
click at [698, 161] on div at bounding box center [708, 146] width 29 height 29
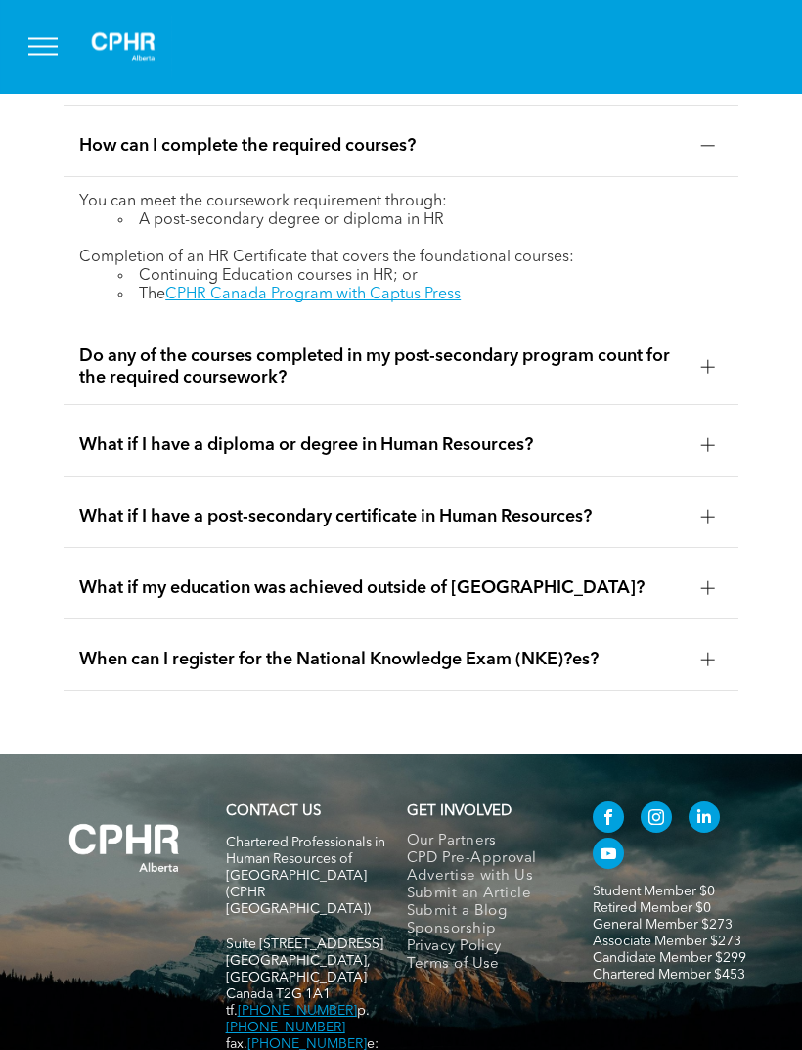
scroll to position [4102, 0]
click at [709, 160] on div at bounding box center [708, 145] width 29 height 29
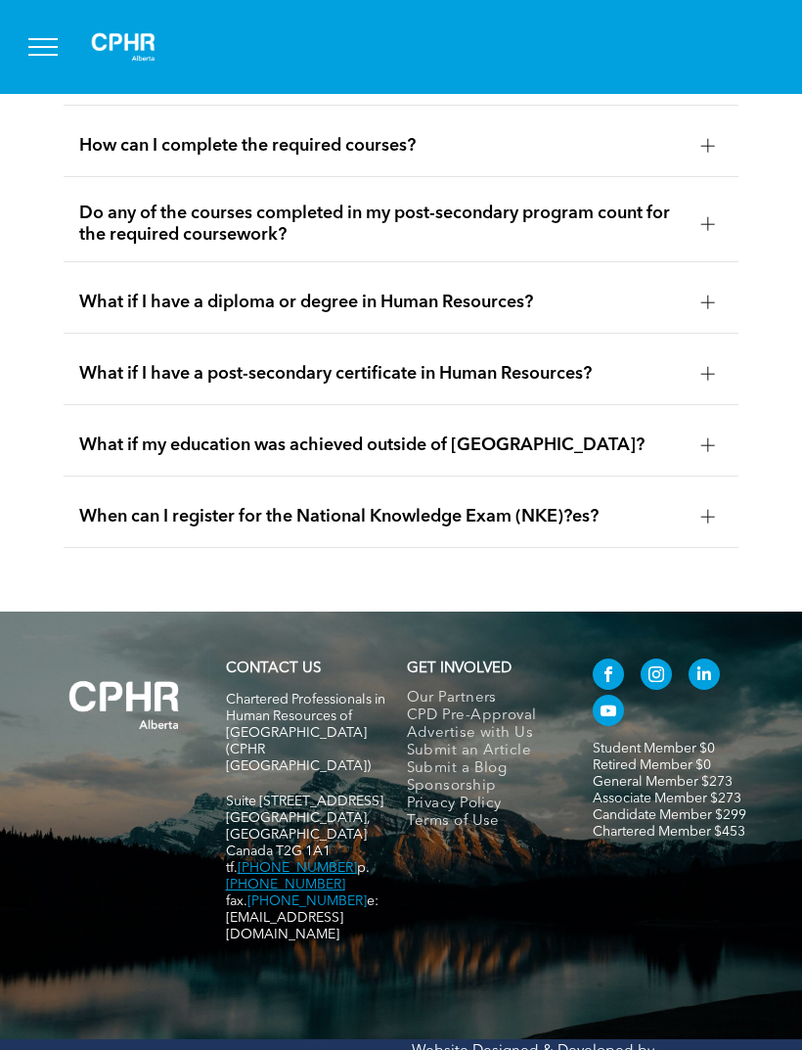
click at [702, 239] on div at bounding box center [708, 223] width 29 height 29
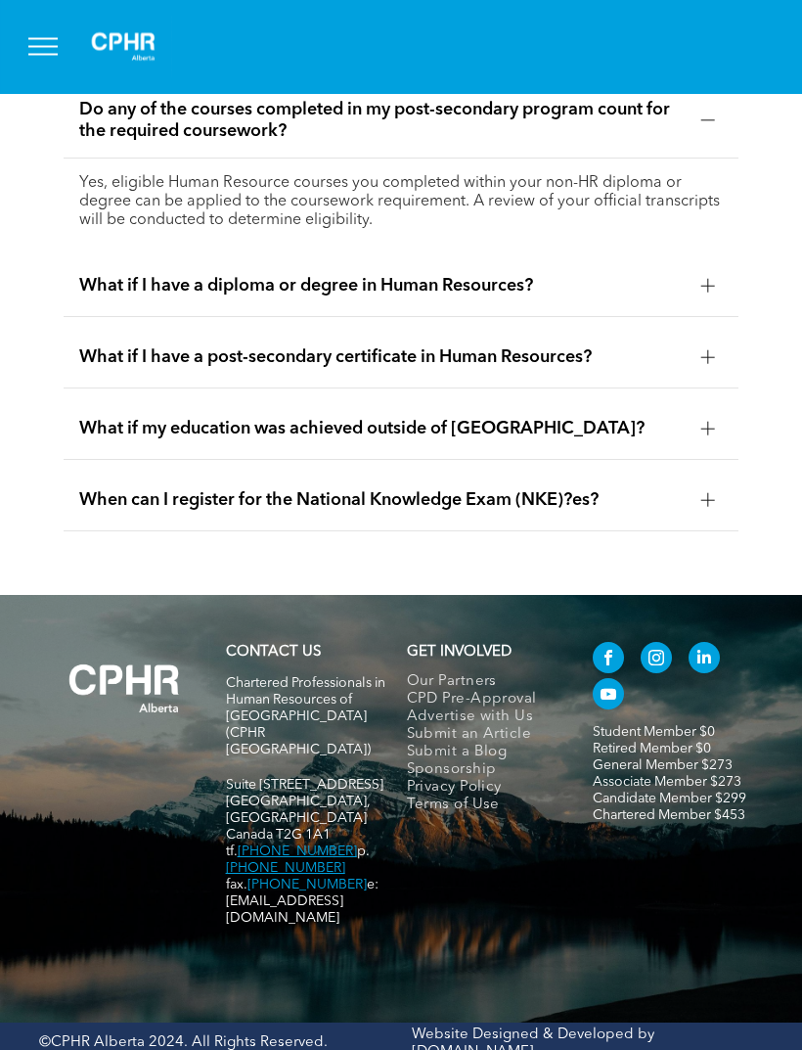
scroll to position [4213, 0]
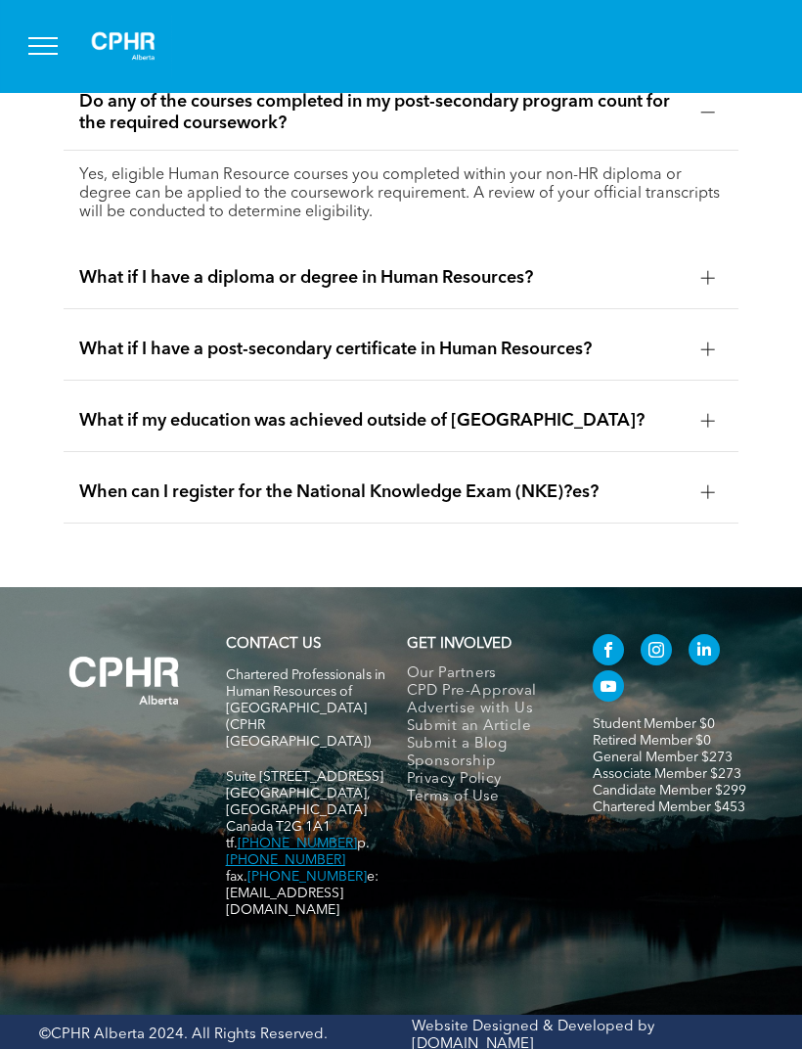
click at [712, 120] on div at bounding box center [709, 114] width 14 height 14
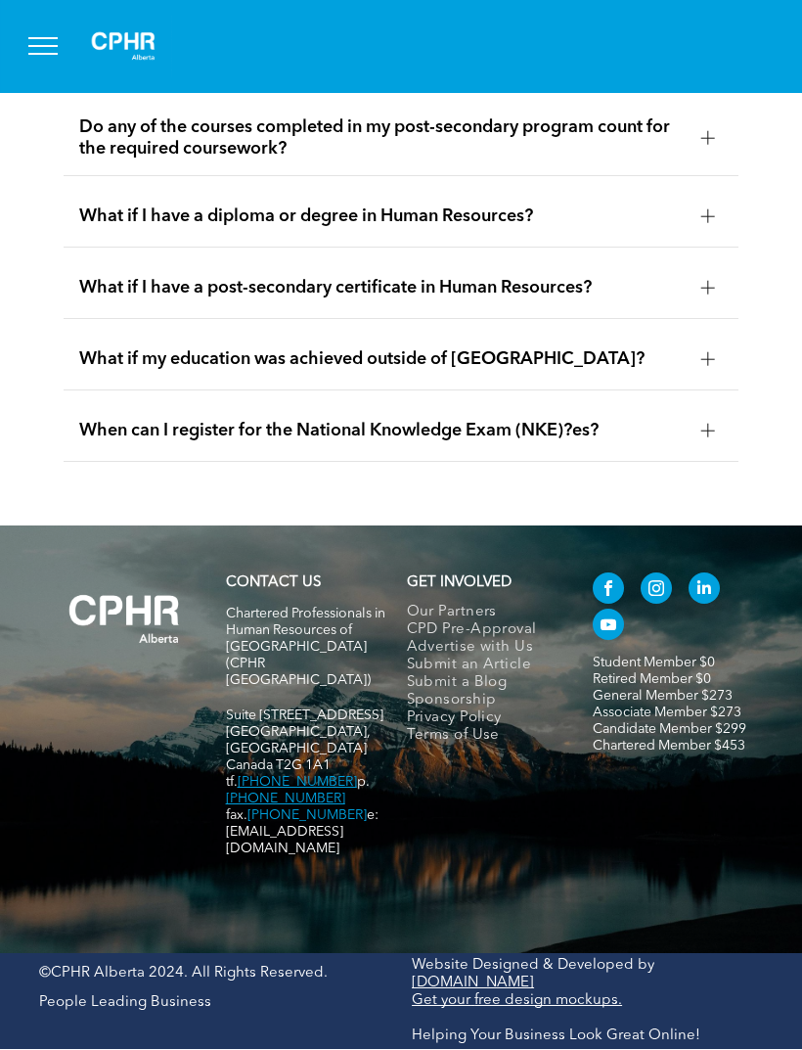
scroll to position [4214, 0]
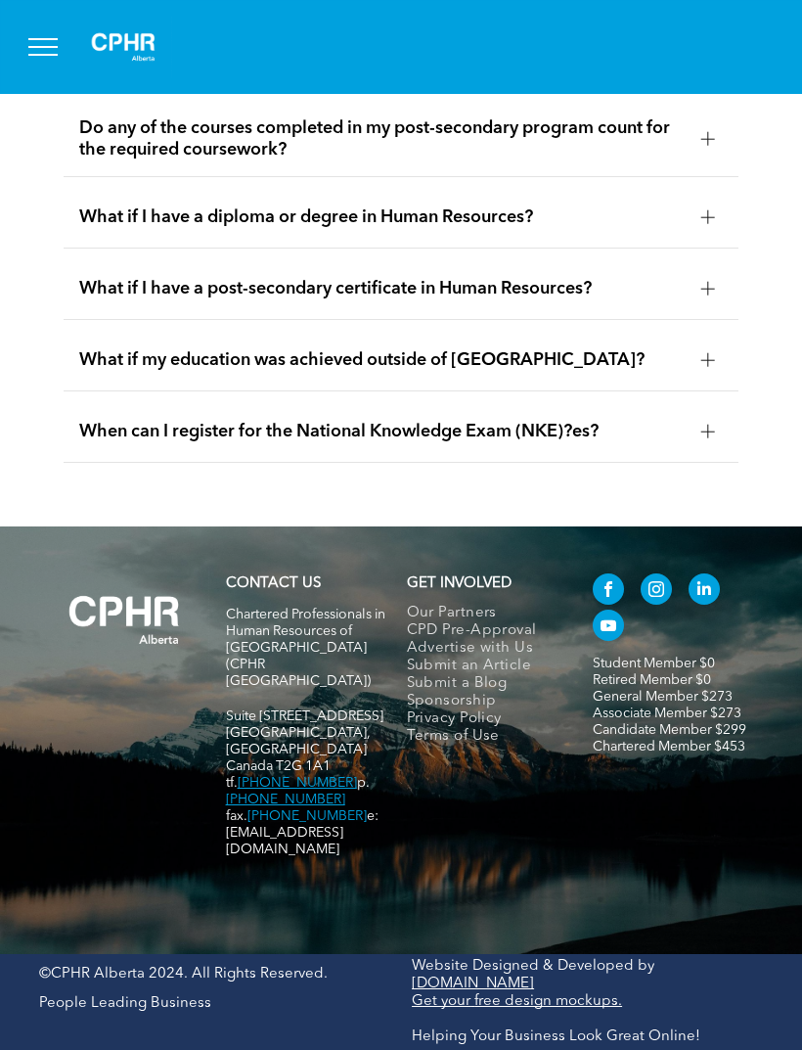
click at [709, 224] on div at bounding box center [708, 217] width 1 height 14
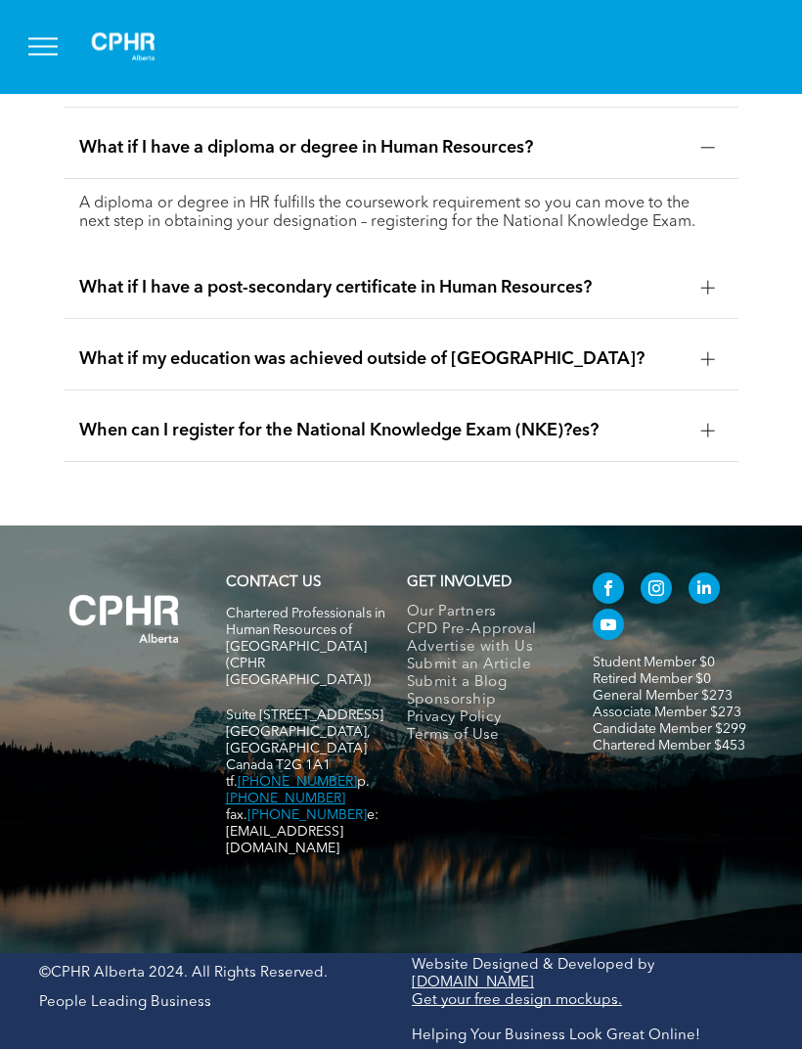
scroll to position [4343, 0]
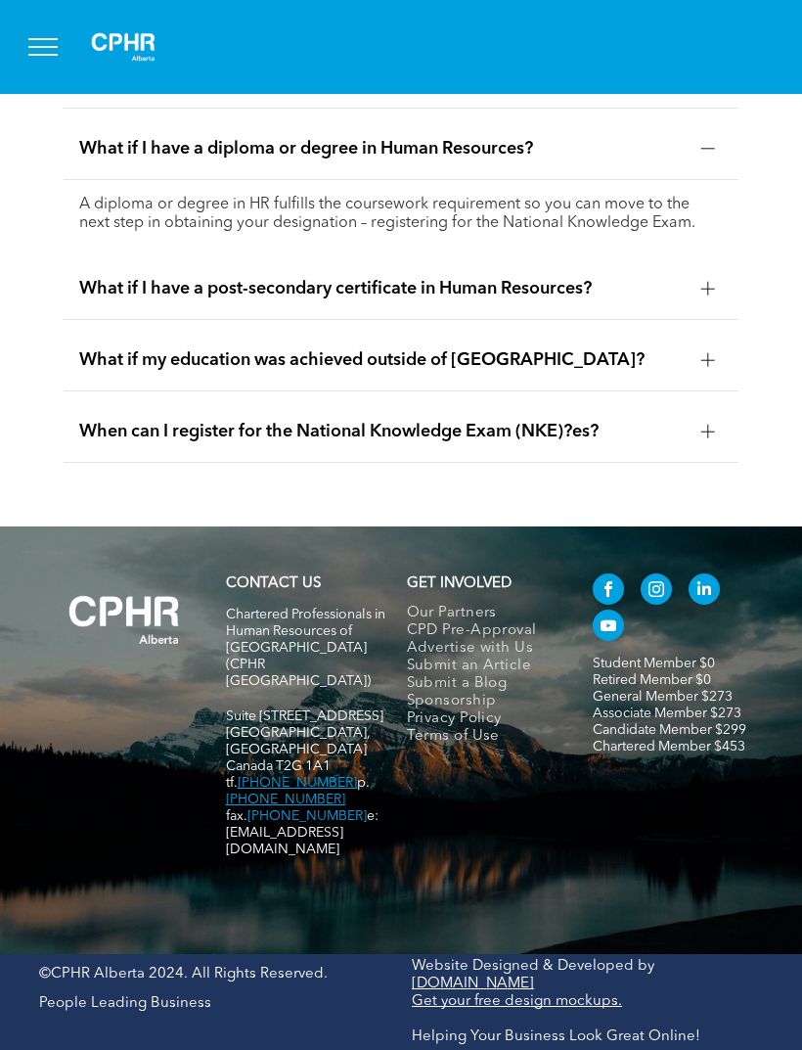
click at [710, 163] on div at bounding box center [708, 148] width 29 height 29
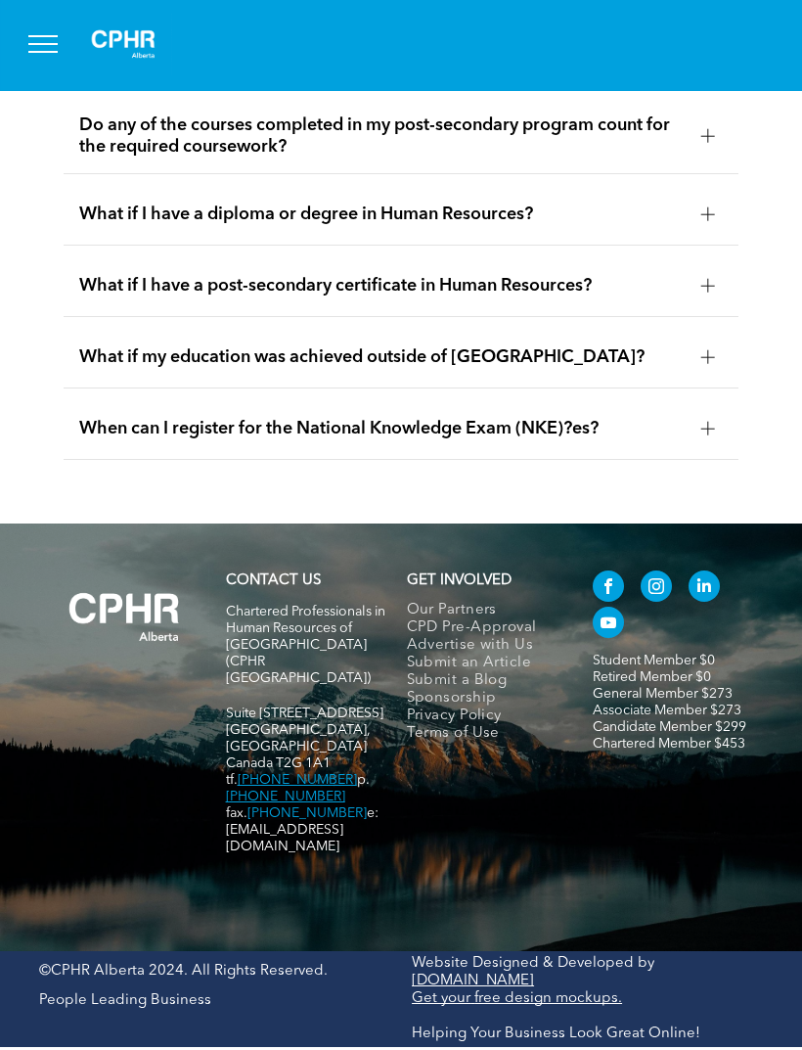
scroll to position [4271, 0]
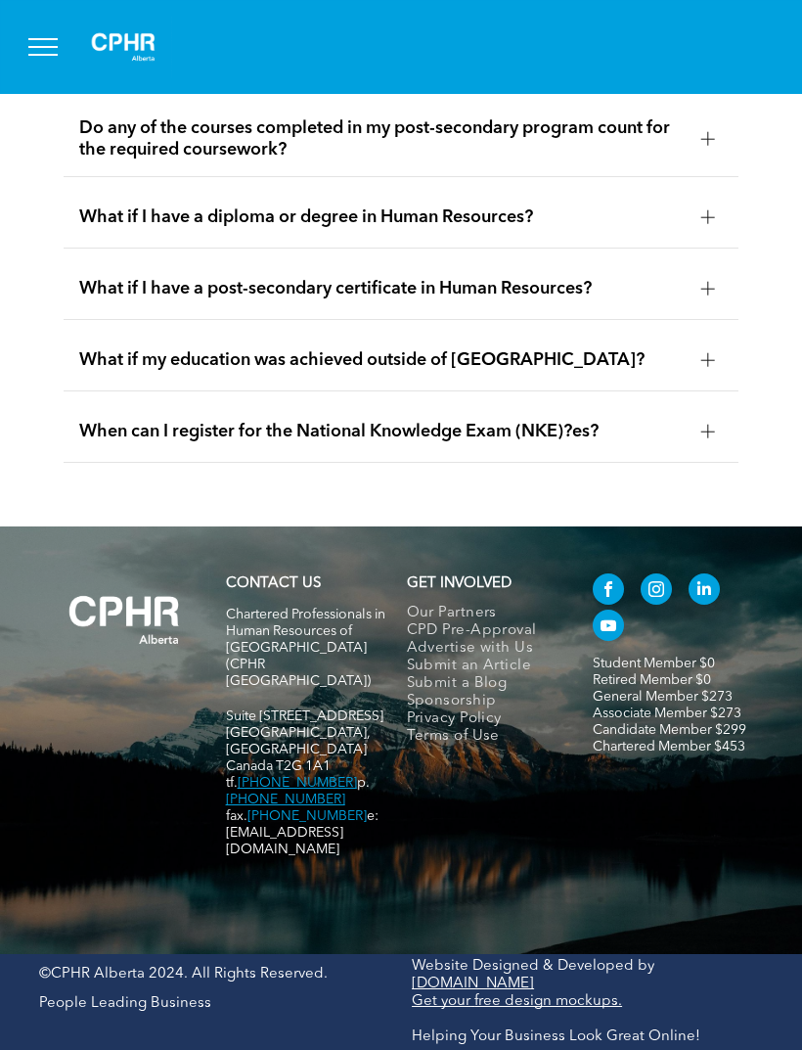
click at [716, 303] on div at bounding box center [708, 288] width 29 height 29
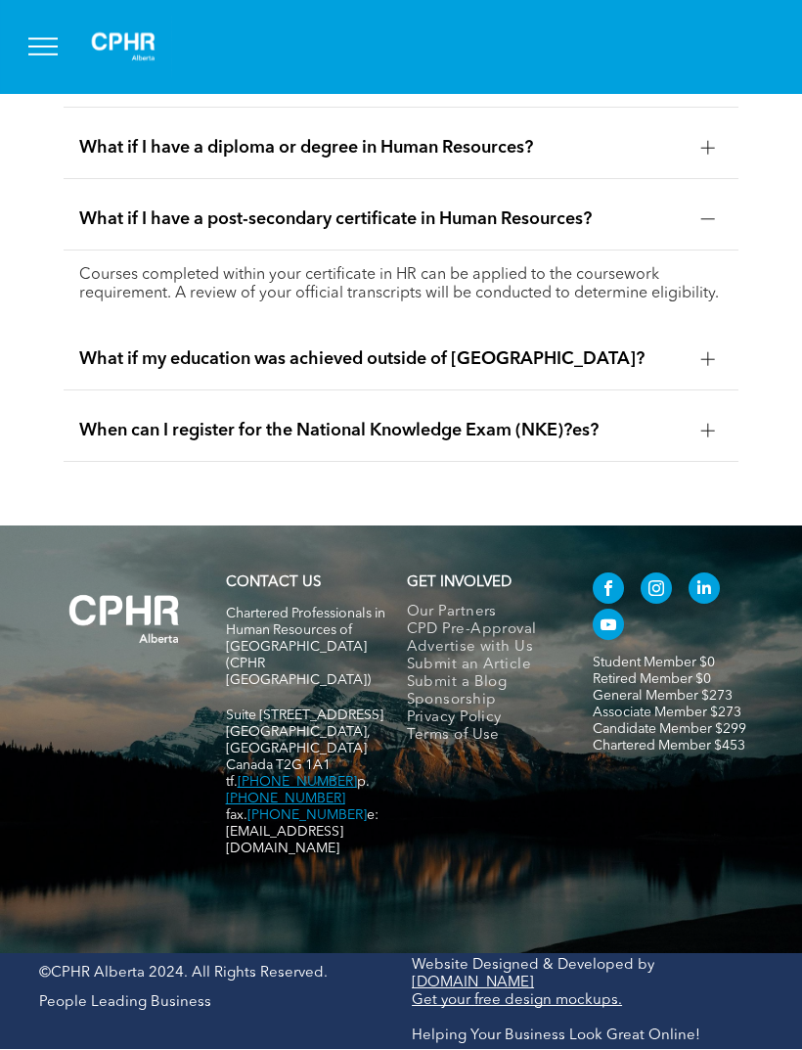
scroll to position [4364, 0]
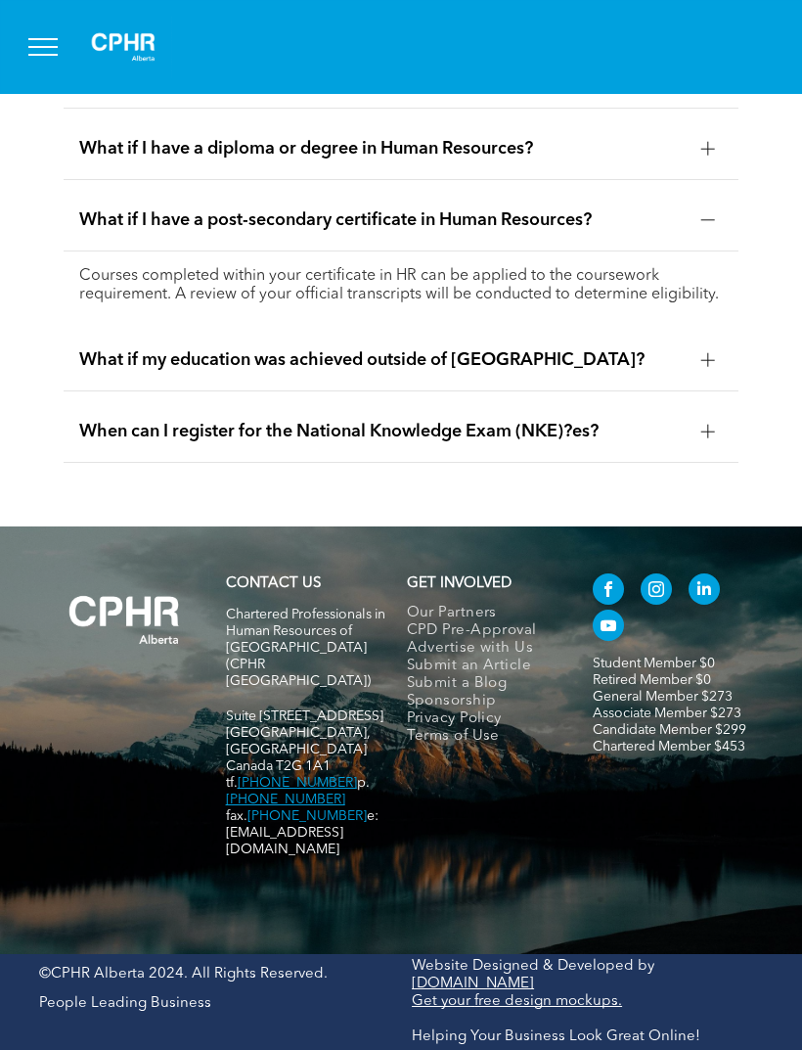
click at [703, 367] on div at bounding box center [709, 360] width 14 height 14
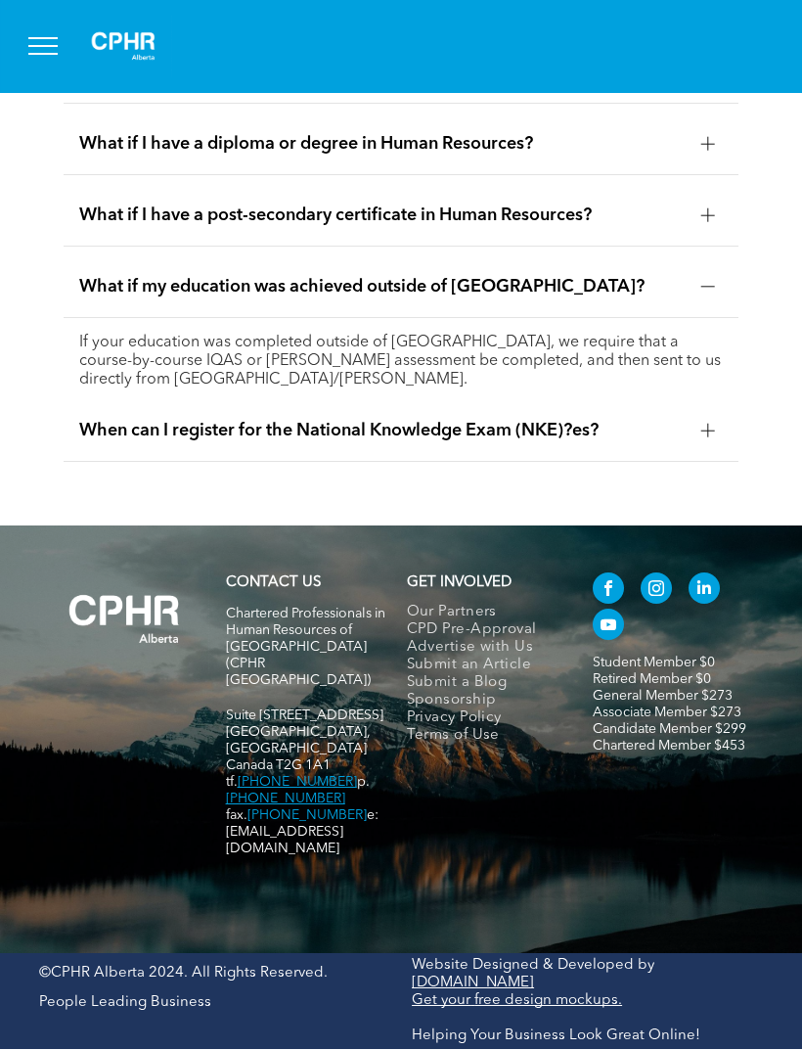
scroll to position [4343, 0]
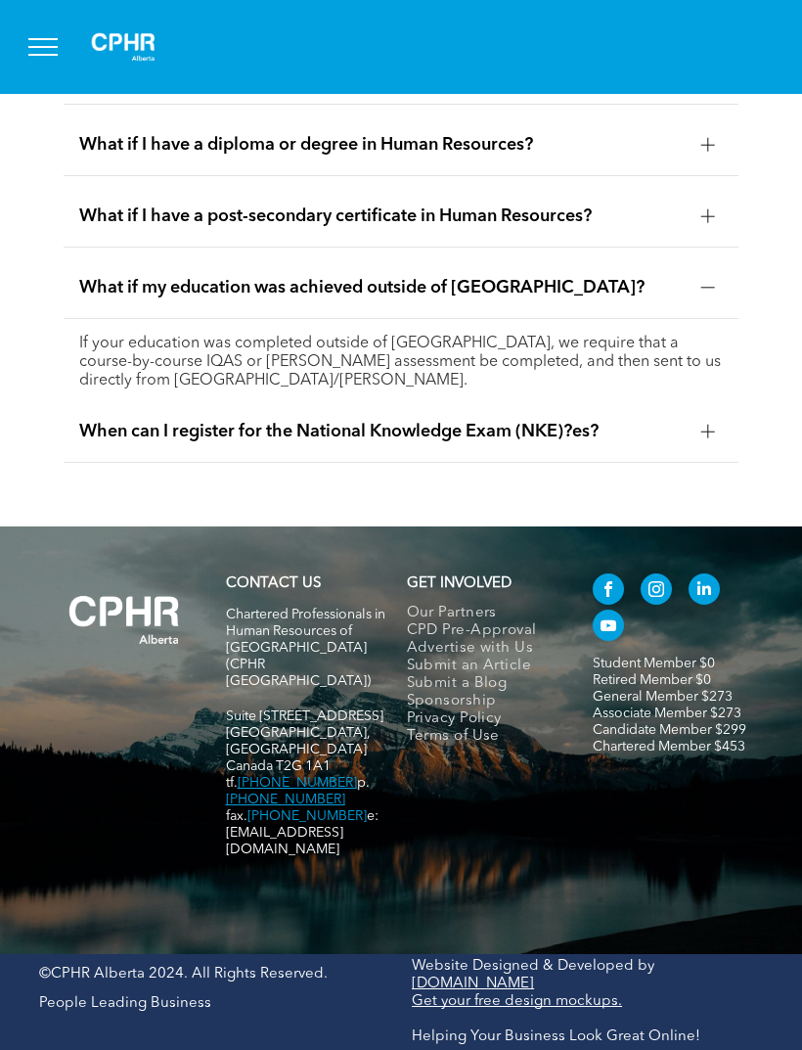
click at [697, 446] on div at bounding box center [708, 431] width 29 height 29
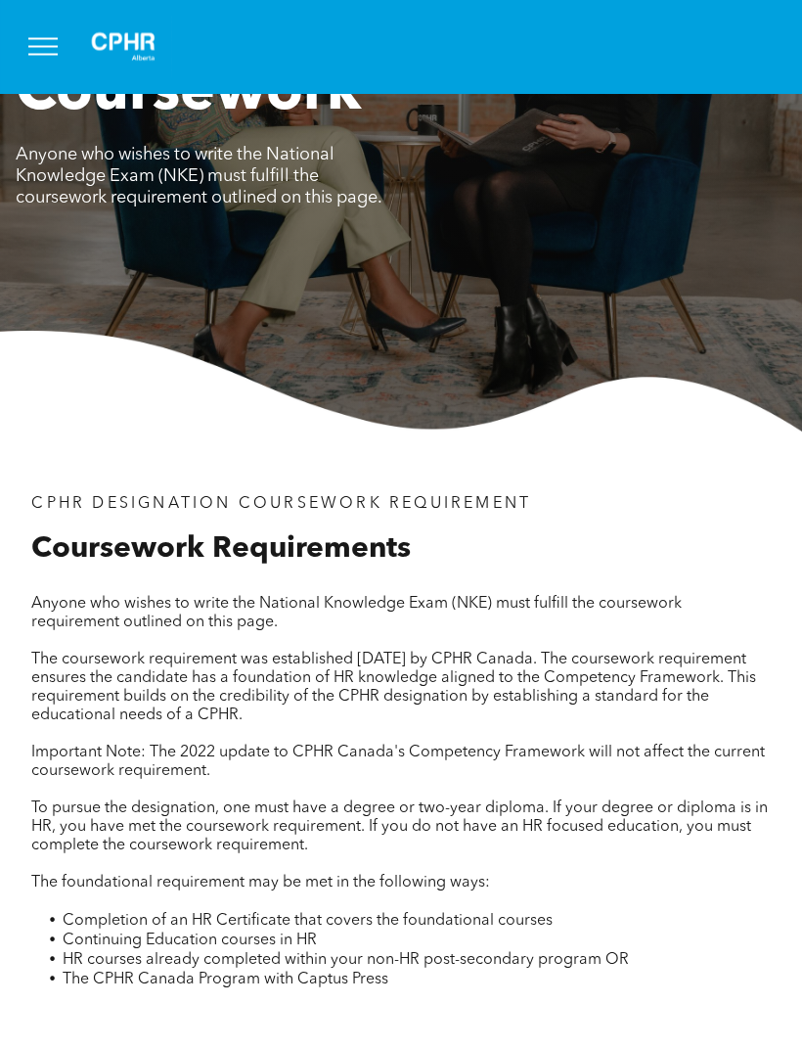
scroll to position [0, 0]
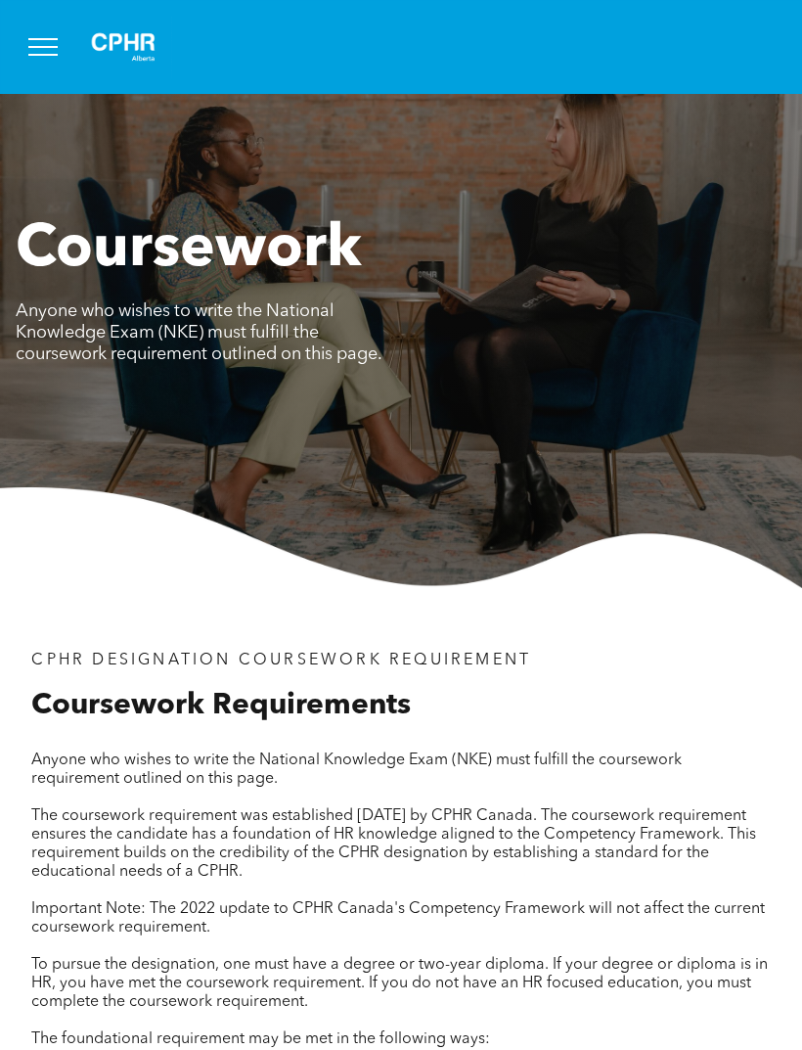
click at [38, 39] on span "menu" at bounding box center [42, 39] width 29 height 2
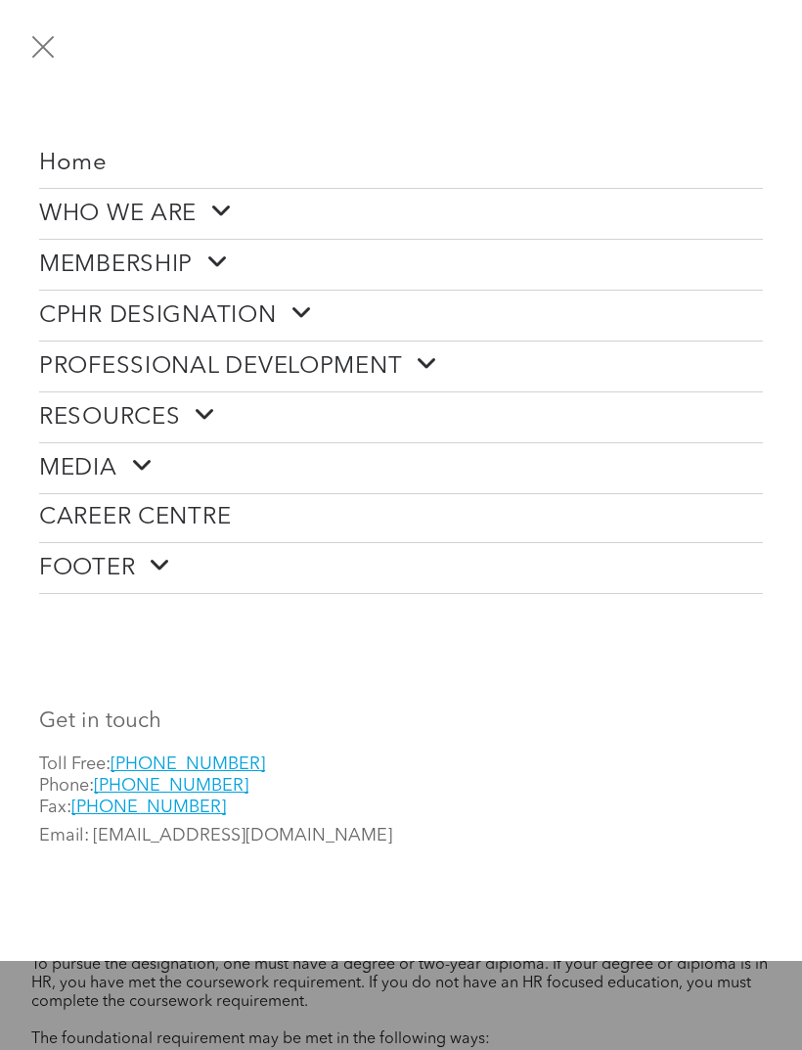
click at [307, 526] on link "CAREER CENTRE" at bounding box center [401, 518] width 724 height 48
